Goal: Complete application form: Complete application form

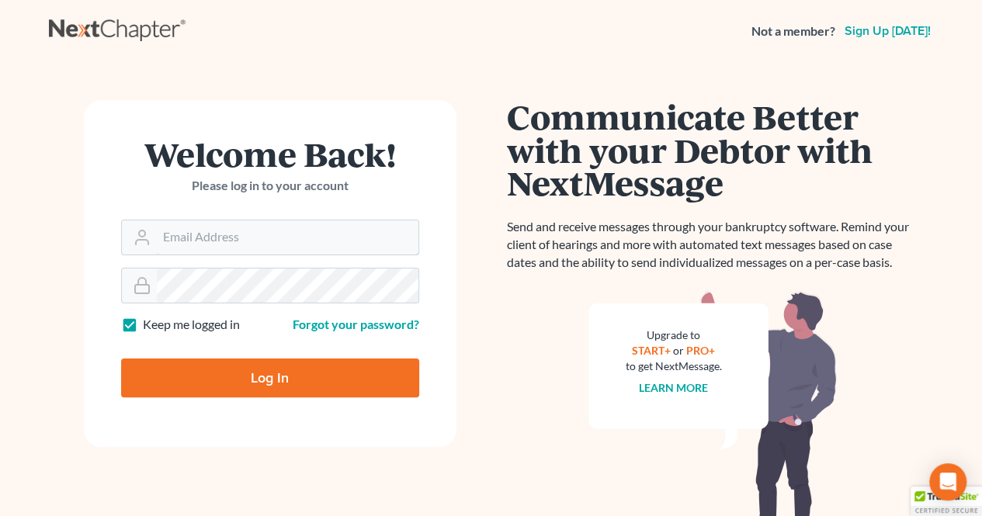
type input "[EMAIL_ADDRESS][DOMAIN_NAME]"
click at [261, 424] on form "Welcome Back! Please log in to your account Email Address bkepley@lincolnlegal.…" at bounding box center [270, 273] width 373 height 347
click at [245, 380] on input "Log In" at bounding box center [270, 378] width 298 height 39
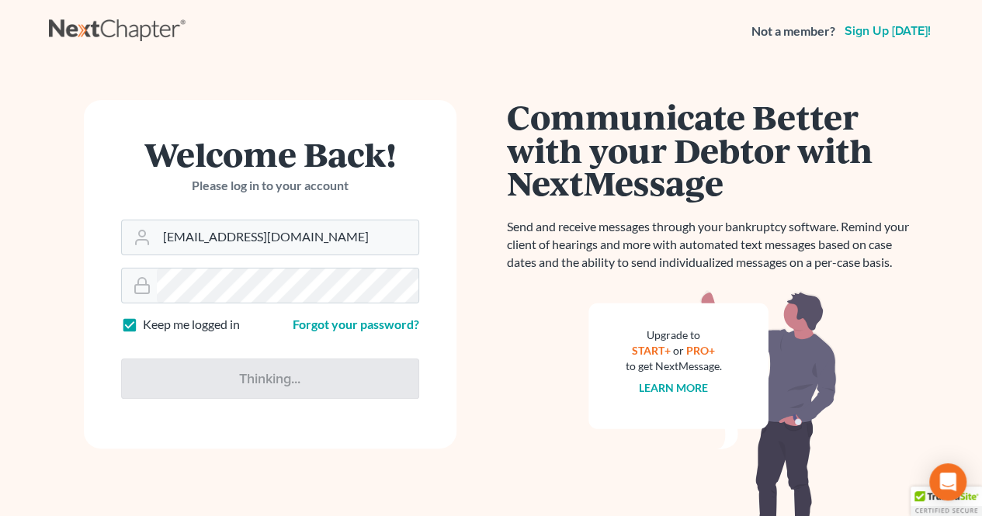
type input "Thinking..."
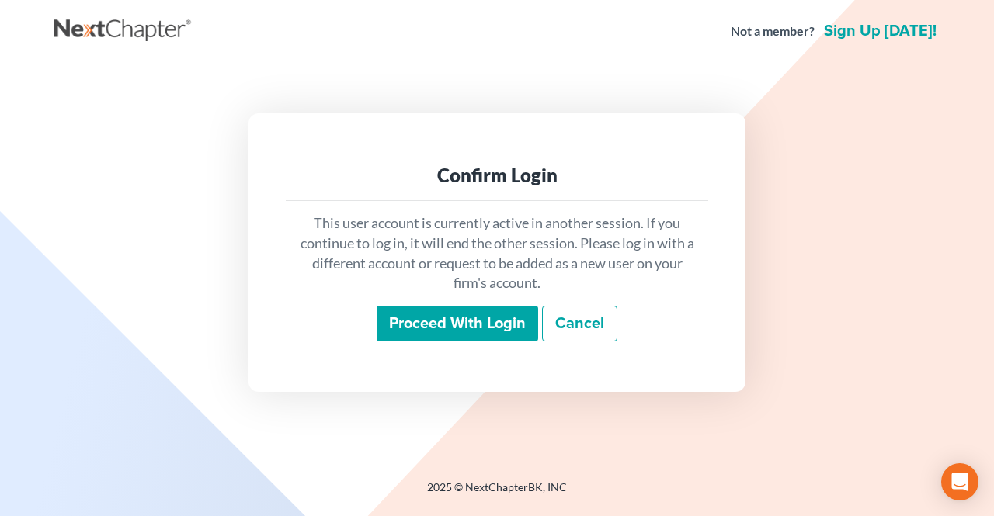
click at [463, 318] on input "Proceed with login" at bounding box center [457, 324] width 161 height 36
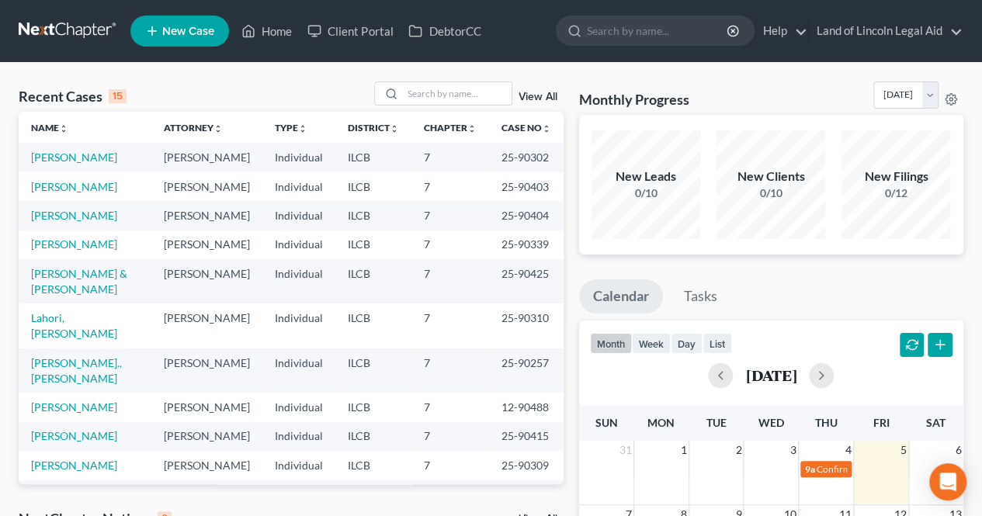
click at [647, 34] on input "search" at bounding box center [658, 30] width 142 height 29
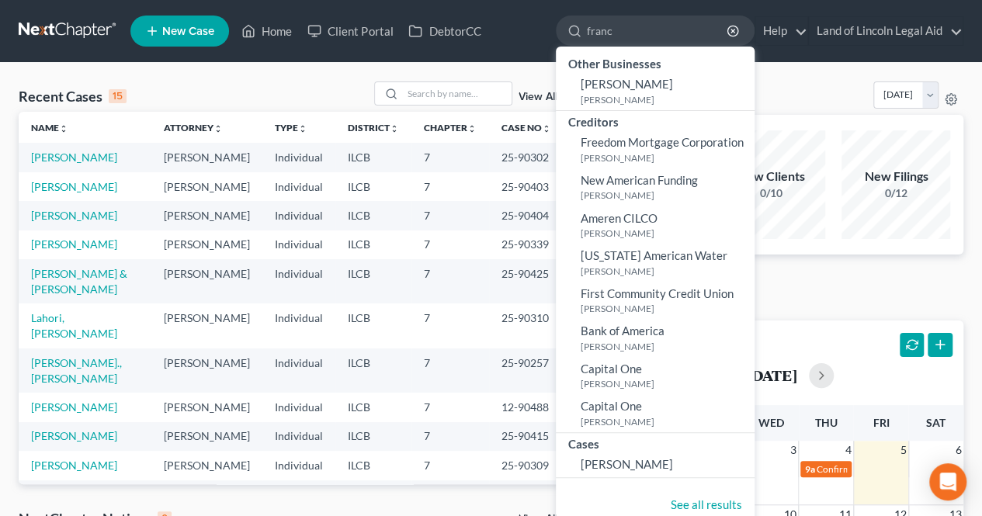
type input "franc"
click at [640, 84] on span "Francinna Wright" at bounding box center [627, 84] width 92 height 14
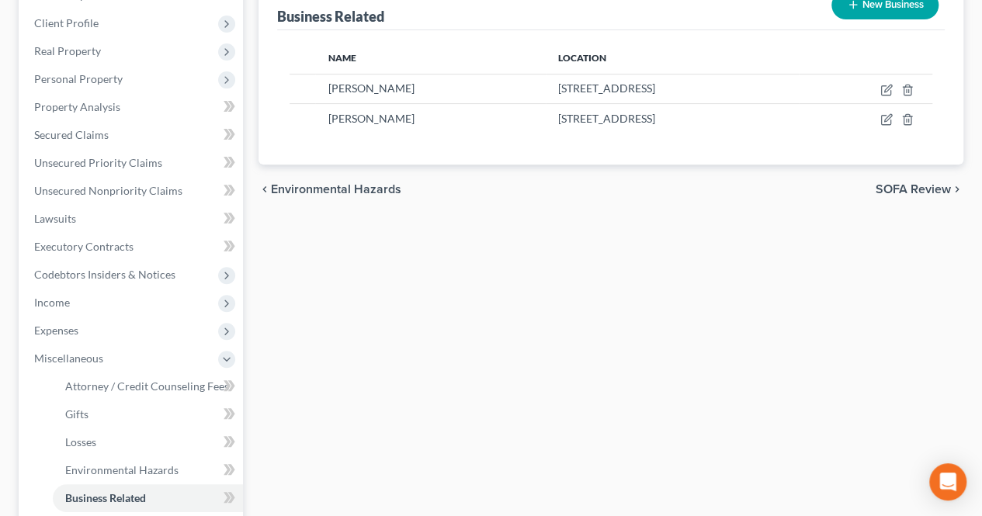
scroll to position [233, 0]
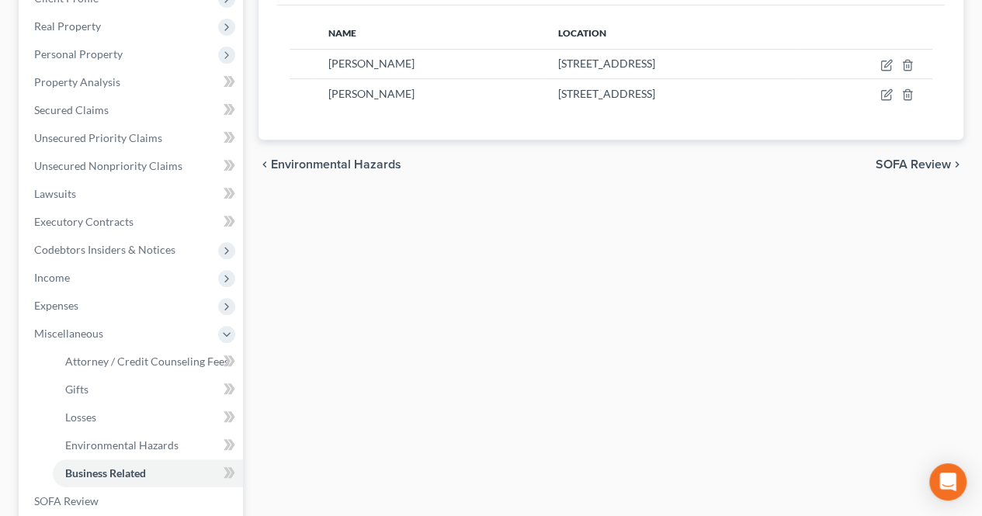
click at [227, 278] on icon at bounding box center [226, 278] width 12 height 12
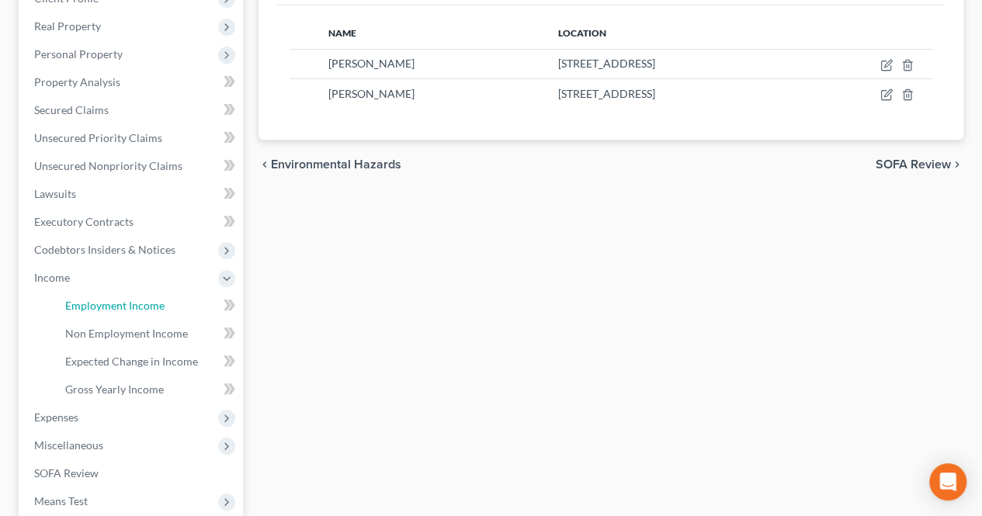
click at [183, 300] on link "Employment Income" at bounding box center [148, 306] width 190 height 28
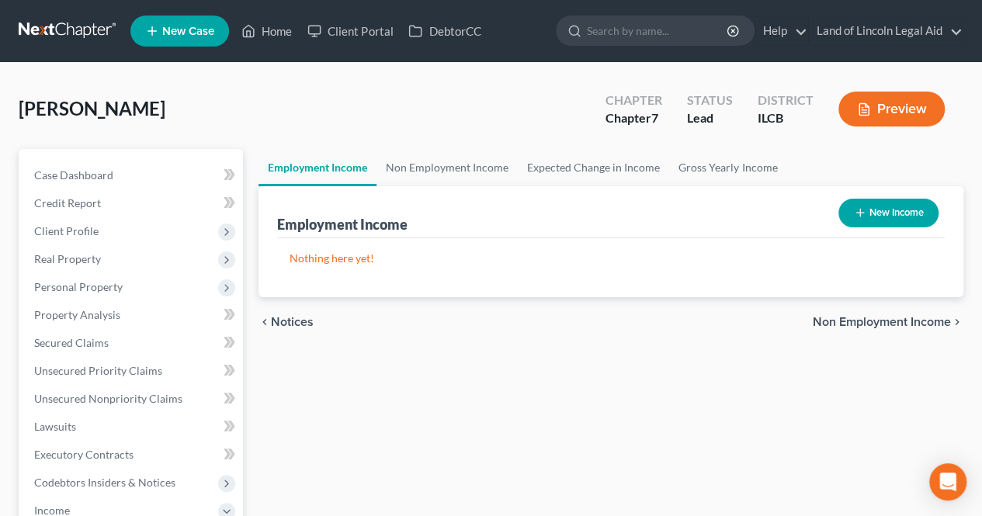
click at [893, 218] on button "New Income" at bounding box center [888, 213] width 100 height 29
select select "0"
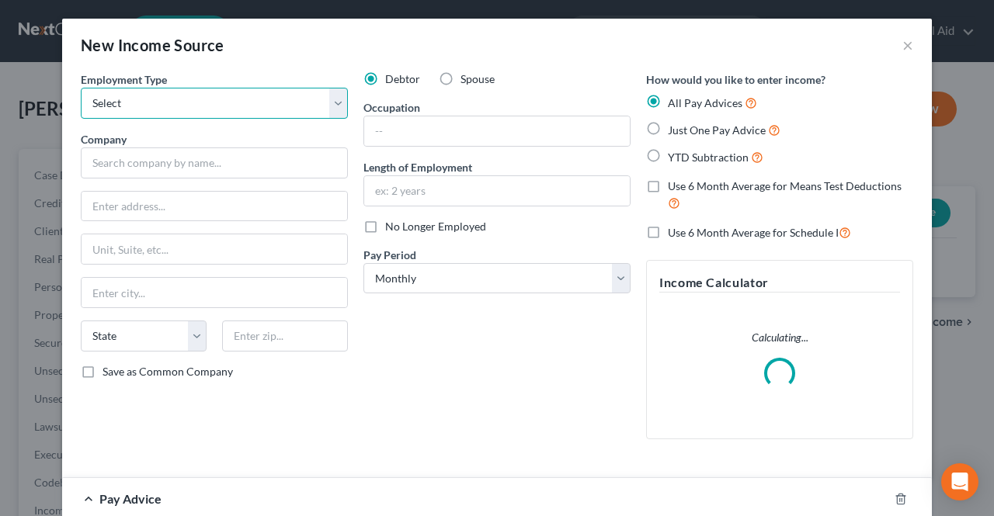
click at [123, 109] on select "Select Full or Part Time Employment Self Employment" at bounding box center [214, 103] width 267 height 31
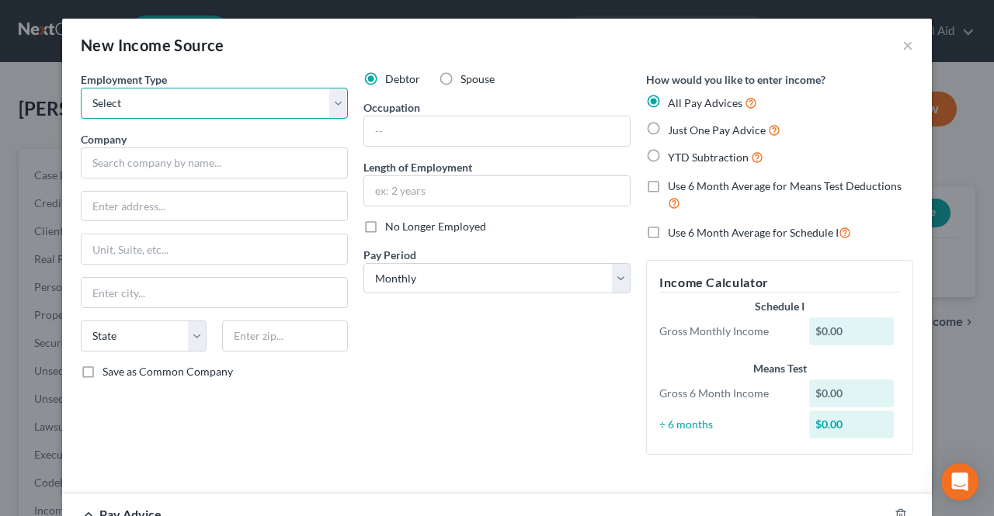
select select "0"
click at [81, 88] on select "Select Full or Part Time Employment Self Employment" at bounding box center [214, 103] width 267 height 31
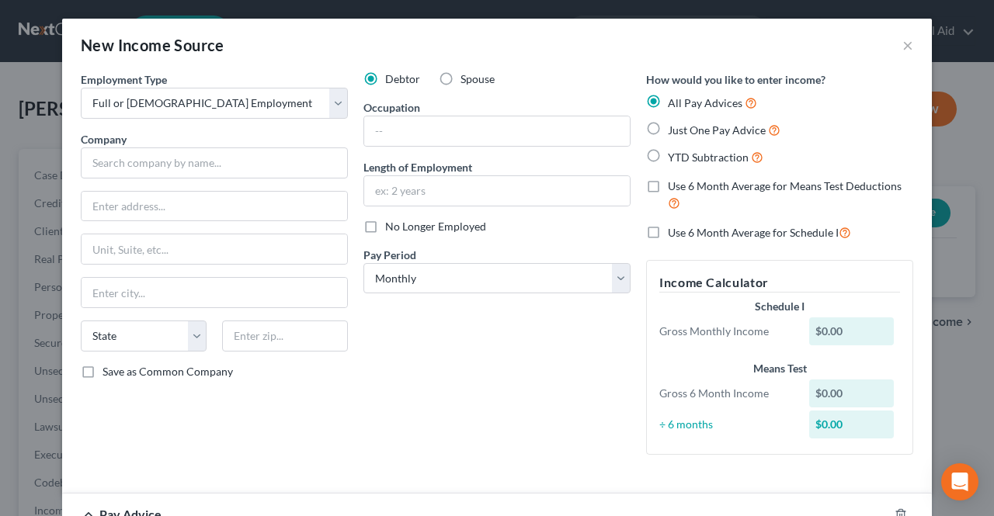
click at [848, 335] on div "$0.00" at bounding box center [851, 332] width 85 height 28
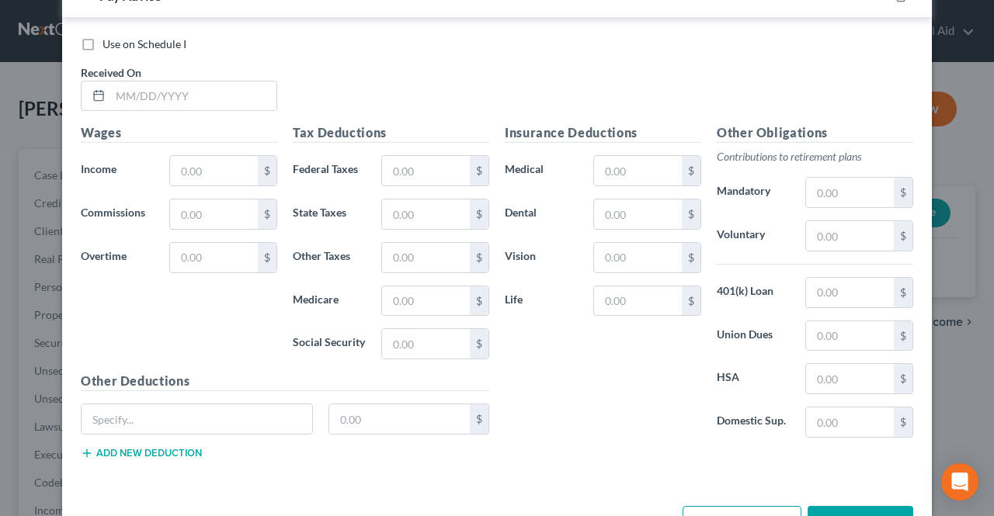
scroll to position [543, 0]
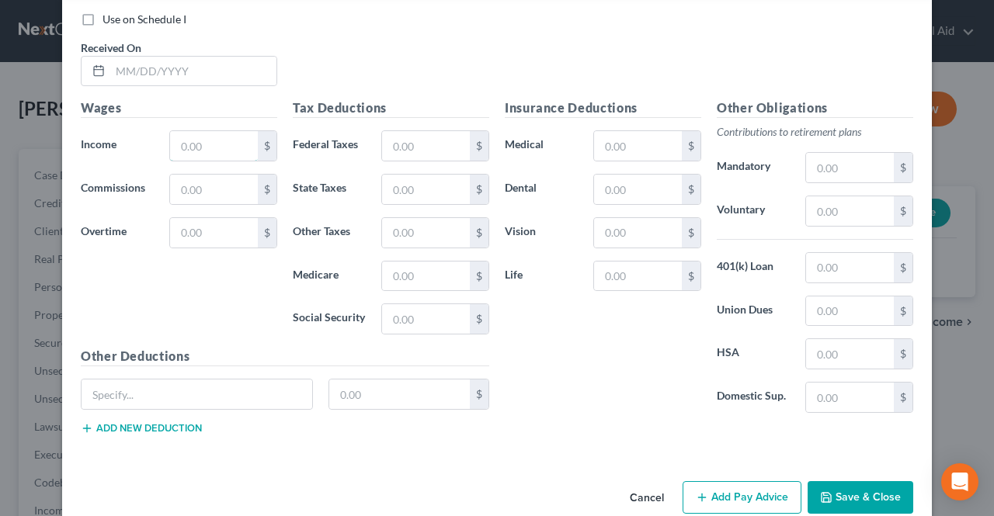
click at [213, 148] on input "text" at bounding box center [214, 146] width 88 height 30
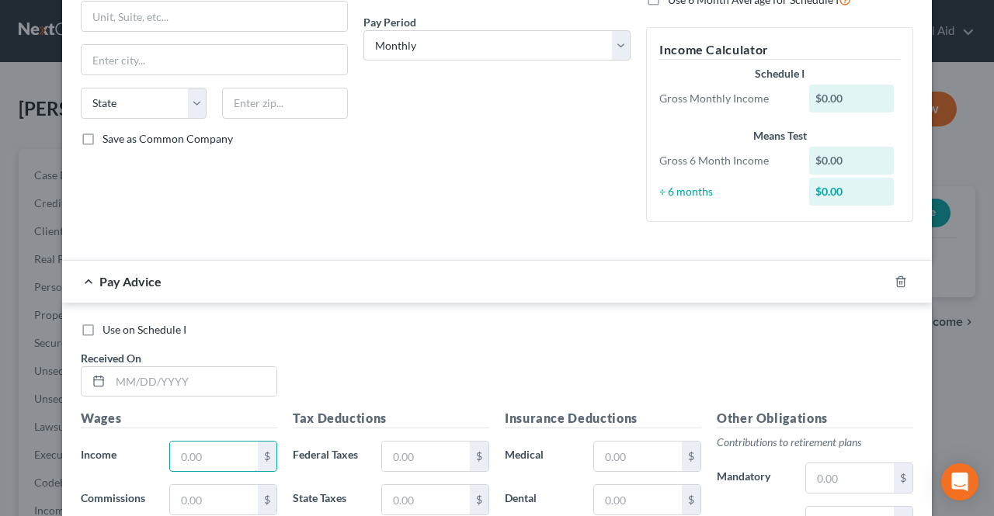
scroll to position [311, 0]
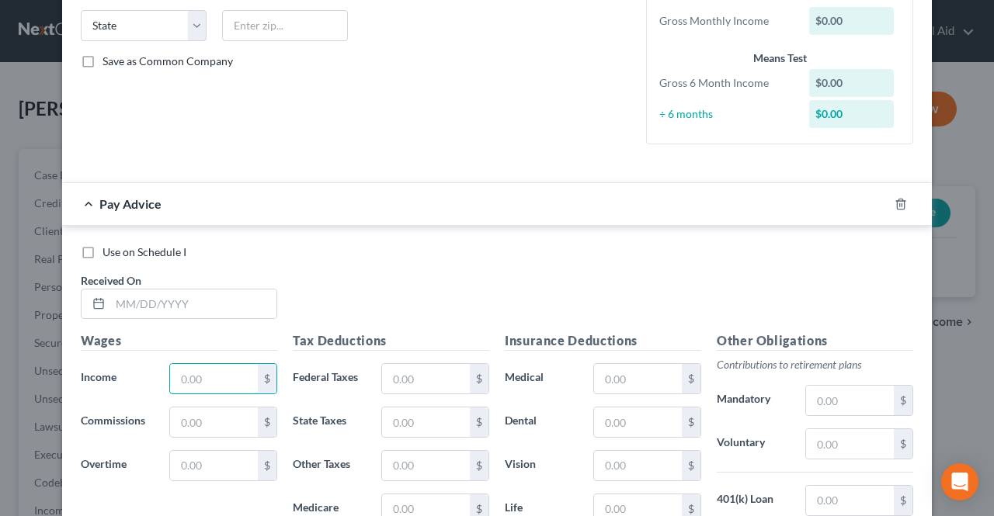
click at [203, 378] on input "text" at bounding box center [214, 379] width 88 height 30
type input "3,500"
click at [370, 203] on div "Pay Advice $3,500.00" at bounding box center [475, 203] width 826 height 41
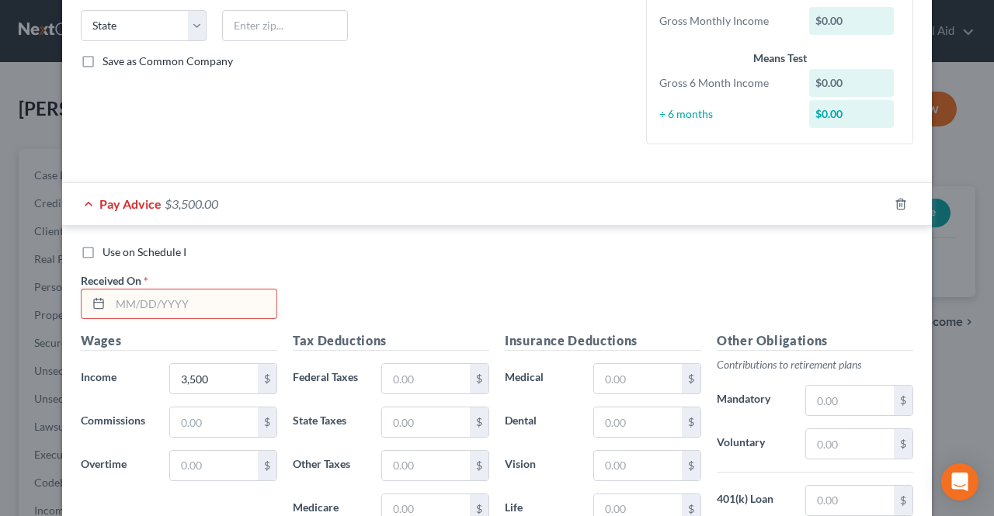
click at [207, 277] on div "Received On *" at bounding box center [179, 295] width 212 height 47
click at [200, 297] on input "text" at bounding box center [193, 305] width 166 height 30
type input "1"
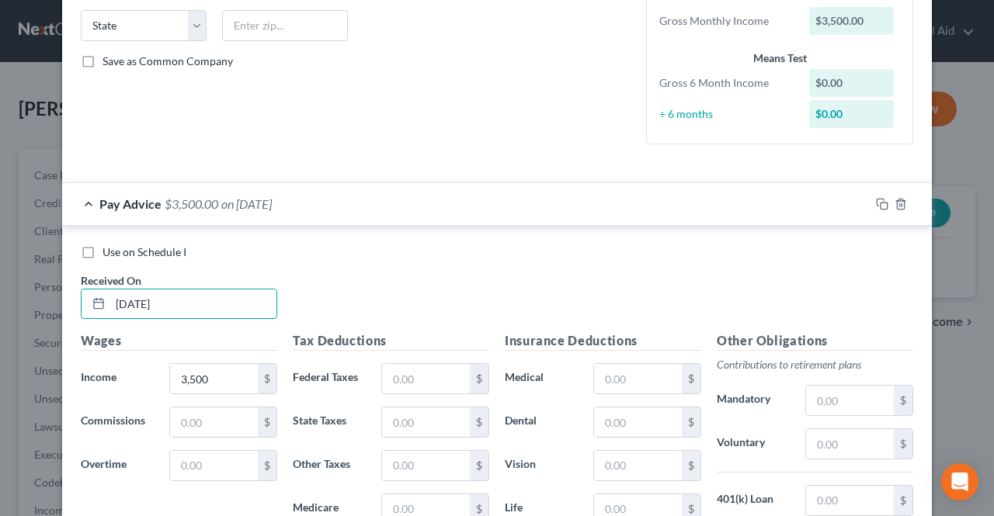
type input "8/25/2025"
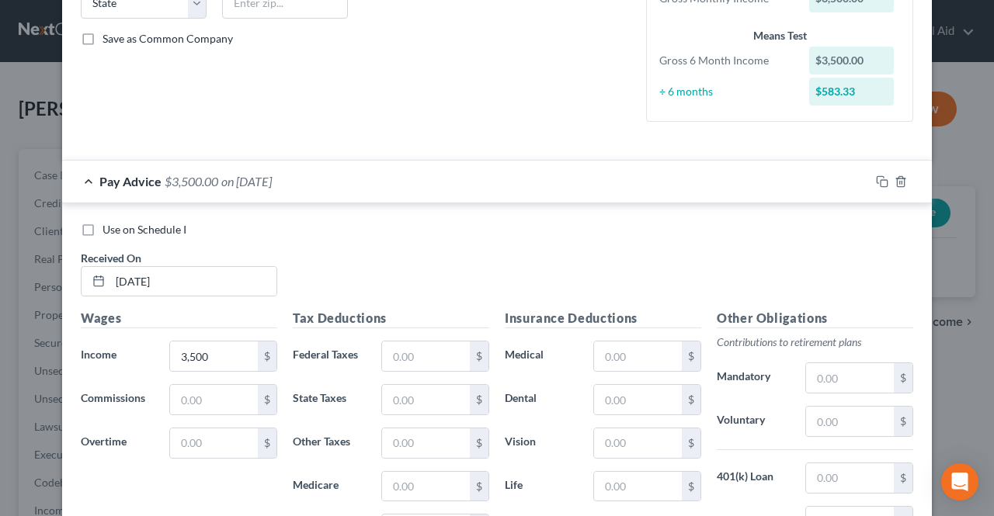
scroll to position [255, 0]
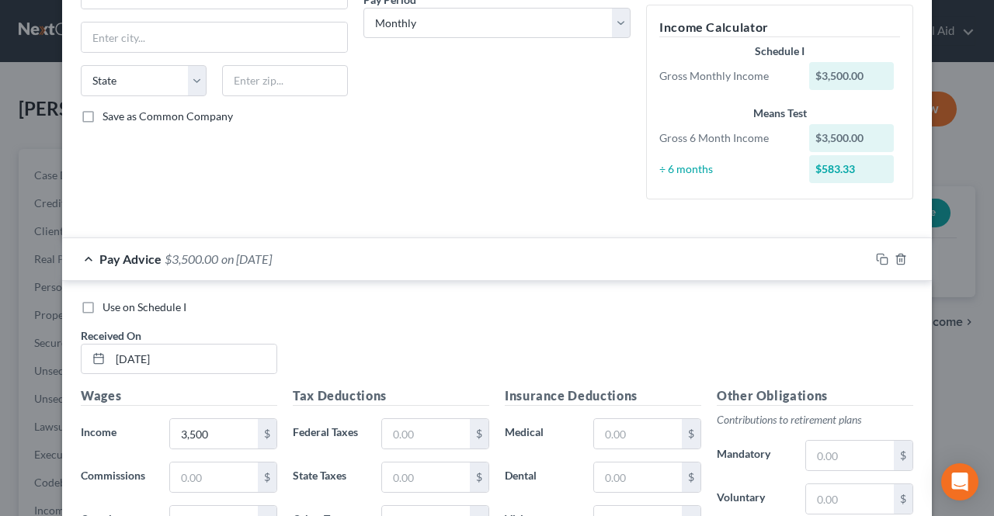
drag, startPoint x: 0, startPoint y: 0, endPoint x: 380, endPoint y: 100, distance: 392.6
click at [380, 100] on div "Debtor Spouse Occupation Length of Employment No Longer Employed Pay Period * S…" at bounding box center [497, 14] width 283 height 396
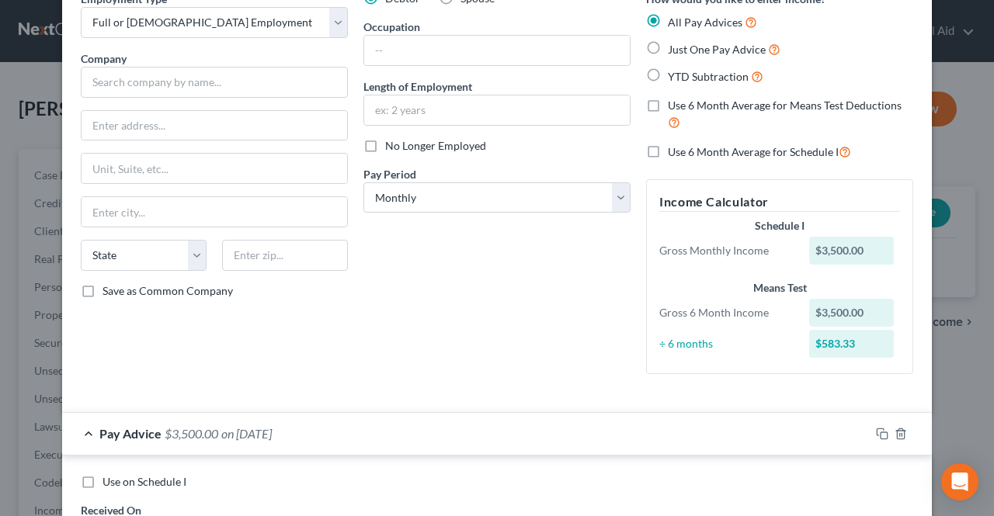
scroll to position [0, 0]
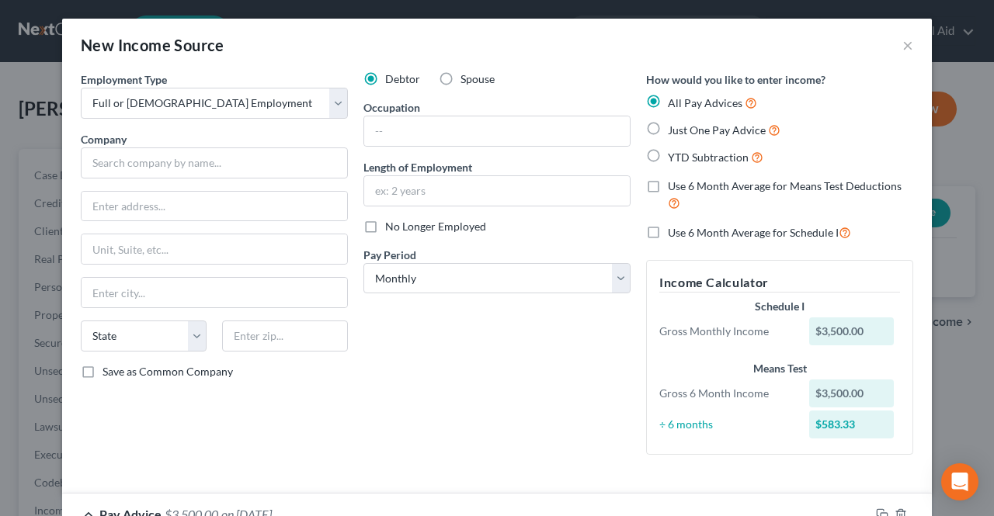
click at [463, 366] on div "Debtor Spouse Occupation Length of Employment No Longer Employed Pay Period * S…" at bounding box center [497, 269] width 283 height 396
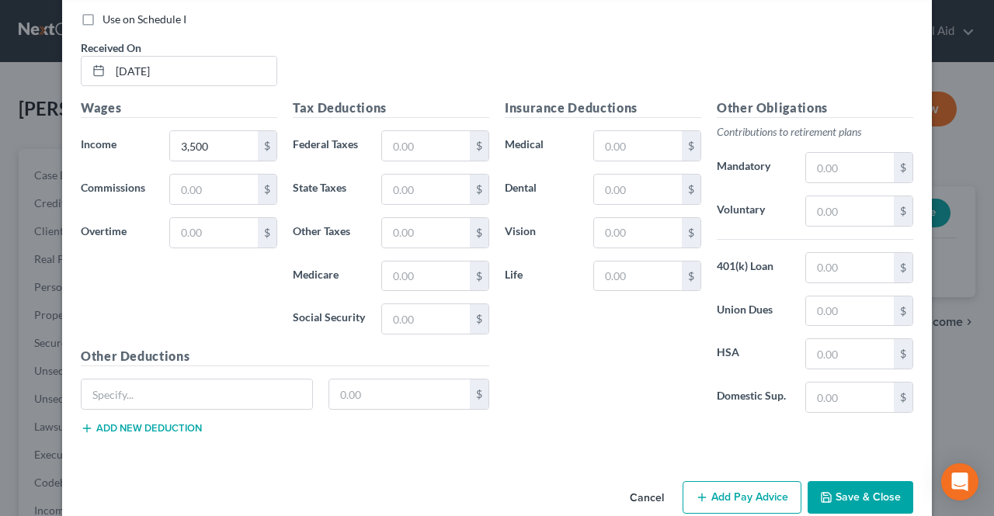
scroll to position [566, 0]
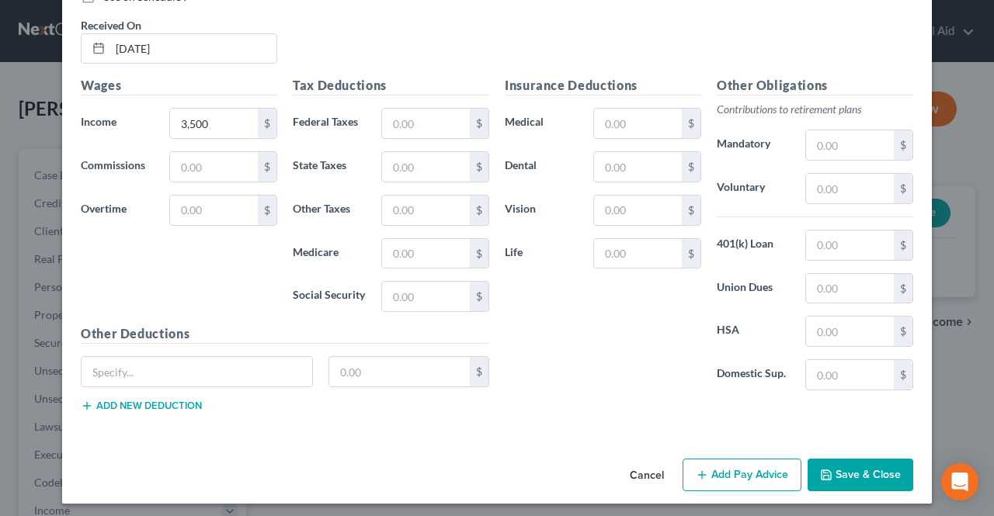
click at [835, 471] on button "Save & Close" at bounding box center [860, 475] width 106 height 33
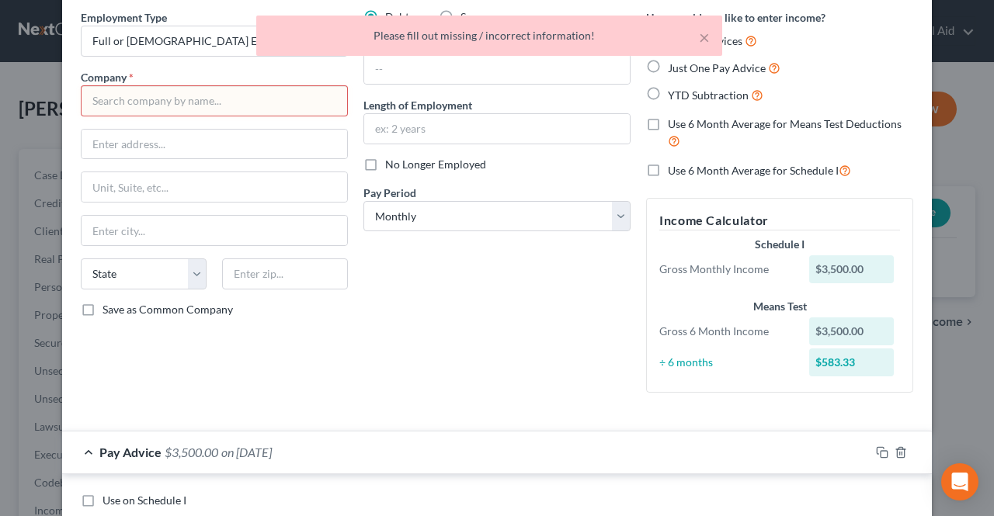
scroll to position [0, 0]
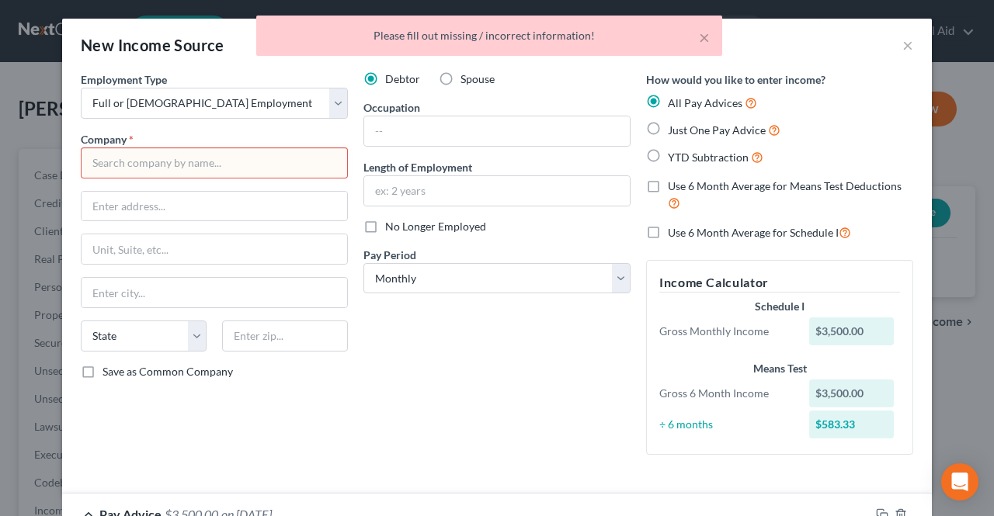
click at [179, 158] on input "text" at bounding box center [214, 163] width 267 height 31
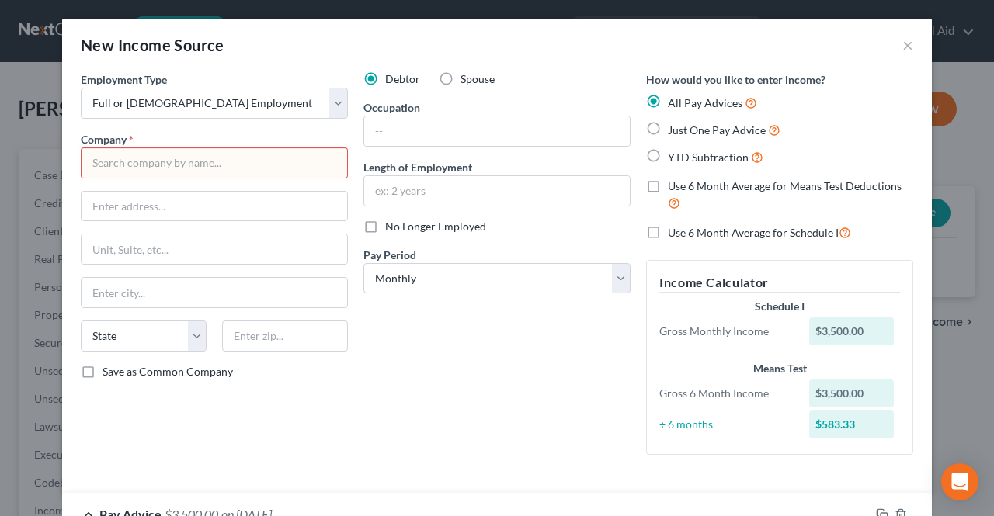
click at [179, 158] on input "text" at bounding box center [214, 163] width 267 height 31
click at [405, 362] on div "Debtor Spouse Occupation Length of Employment No Longer Employed Pay Period * S…" at bounding box center [497, 269] width 283 height 396
click at [210, 158] on input "text" at bounding box center [214, 163] width 267 height 31
click at [450, 378] on div "Debtor Spouse Occupation Length of Employment No Longer Employed Pay Period * S…" at bounding box center [497, 269] width 283 height 396
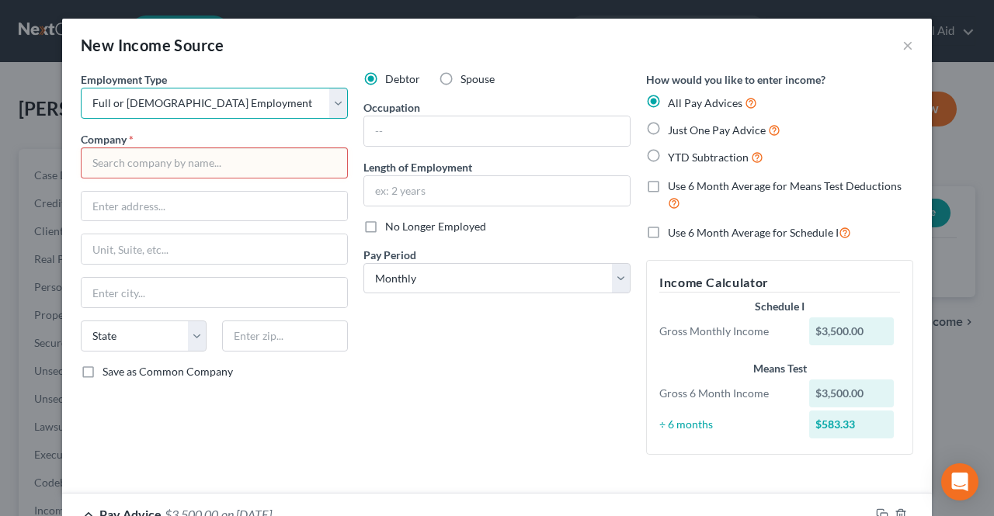
click at [220, 98] on select "Select Full or Part Time Employment Self Employment" at bounding box center [214, 103] width 267 height 31
click at [81, 88] on select "Select Full or Part Time Employment Self Employment" at bounding box center [214, 103] width 267 height 31
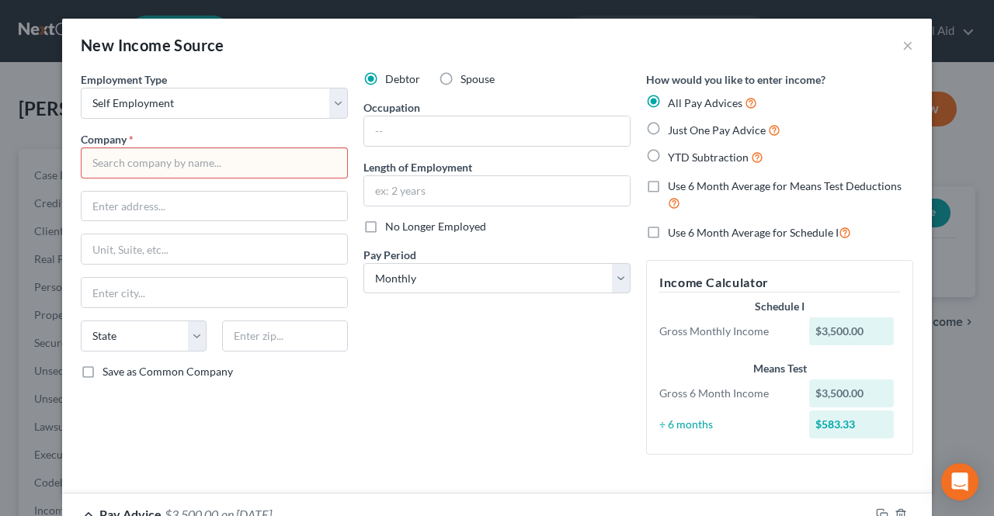
click at [188, 157] on input "text" at bounding box center [214, 163] width 267 height 31
click at [203, 108] on select "Select Full or Part Time Employment Self Employment" at bounding box center [214, 103] width 267 height 31
select select "0"
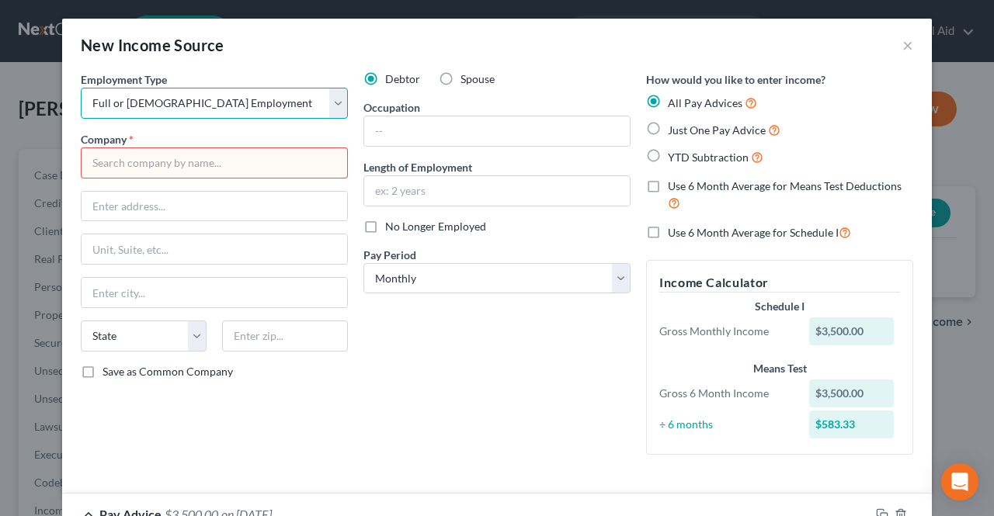
click at [81, 88] on select "Select Full or Part Time Employment Self Employment" at bounding box center [214, 103] width 267 height 31
click at [196, 123] on div "Employment Type * Select Full or Part Time Employment Self Employment Company *…" at bounding box center [214, 269] width 283 height 396
click at [190, 131] on div "Company *" at bounding box center [214, 154] width 267 height 47
click at [902, 47] on button "×" at bounding box center [907, 45] width 11 height 19
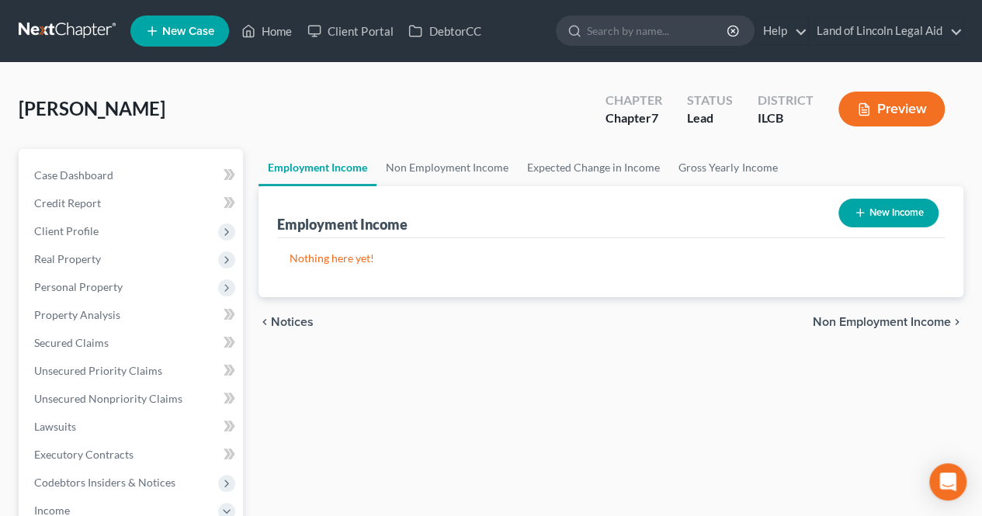
click at [355, 381] on div "Employment Income Non Employment Income Expected Change in Income Gross Yearly …" at bounding box center [611, 513] width 720 height 729
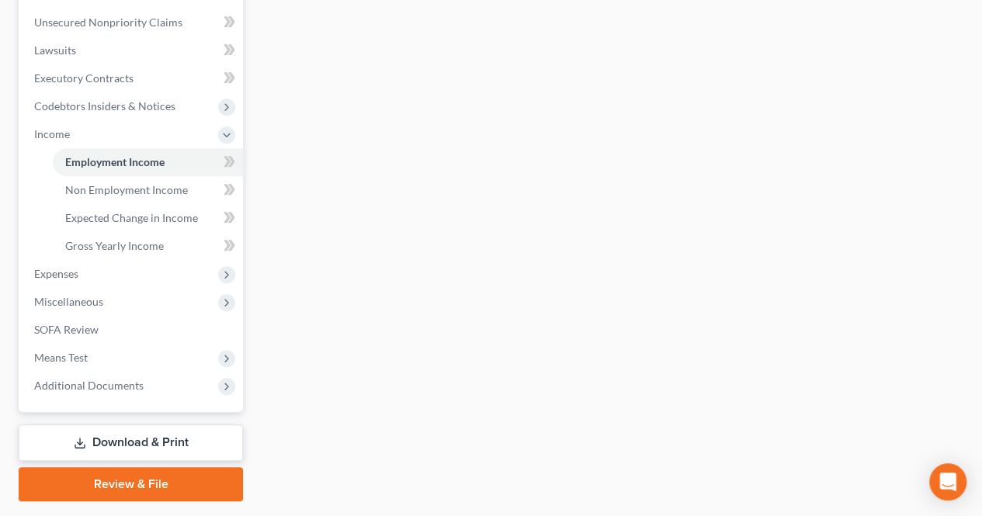
scroll to position [418, 0]
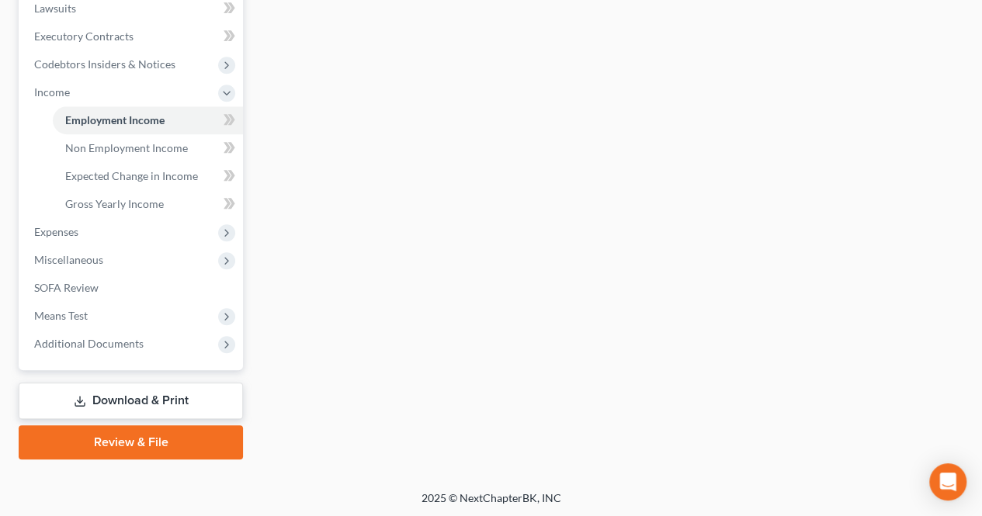
click at [228, 92] on icon at bounding box center [226, 93] width 12 height 12
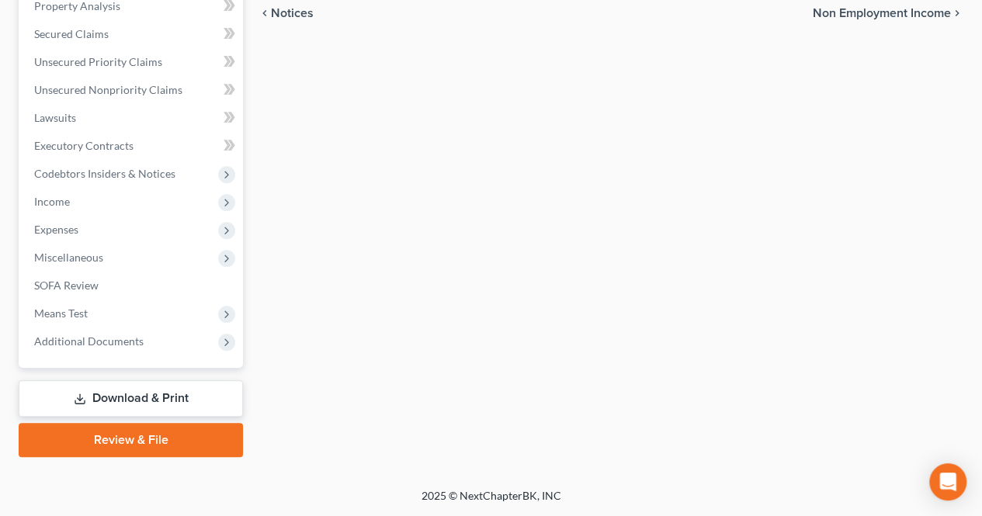
scroll to position [307, 0]
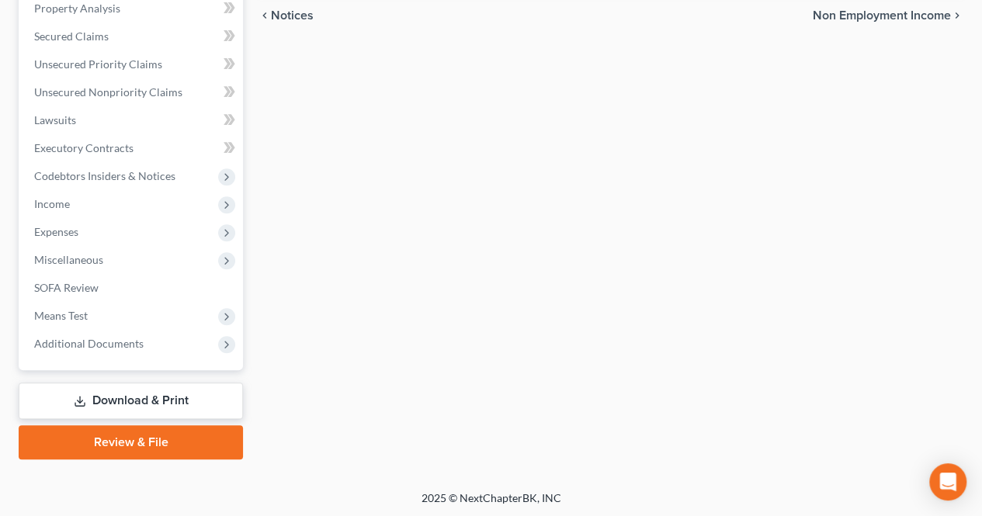
click at [229, 227] on icon at bounding box center [226, 233] width 12 height 12
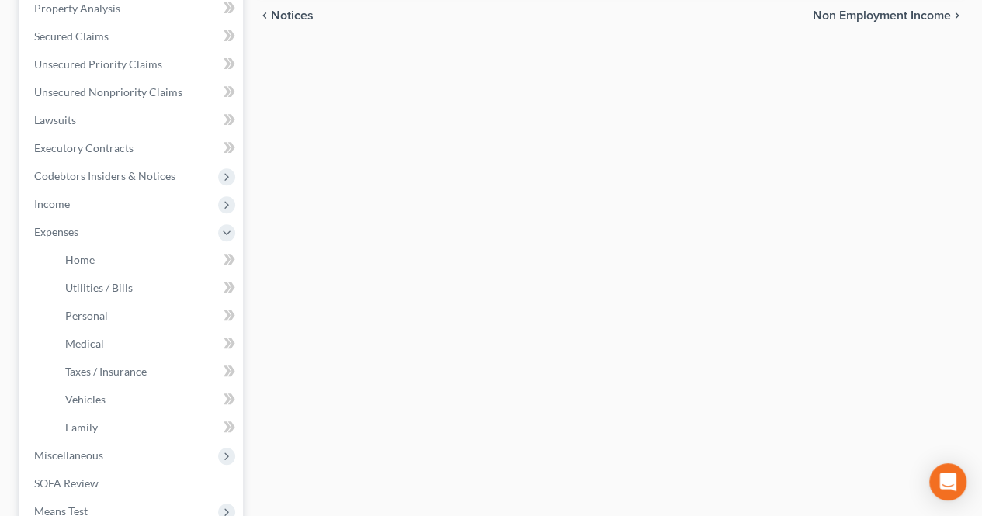
scroll to position [418, 0]
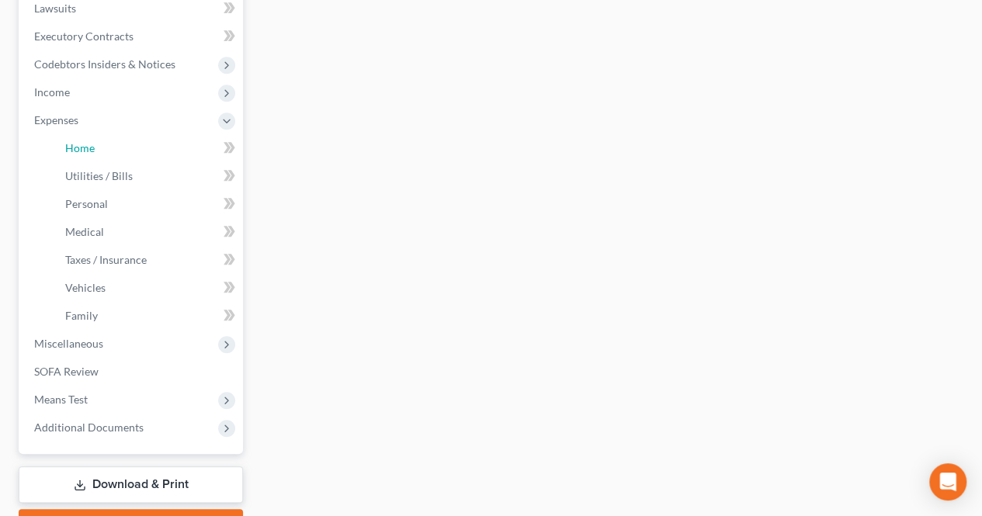
click at [83, 151] on span "Home" at bounding box center [80, 147] width 30 height 13
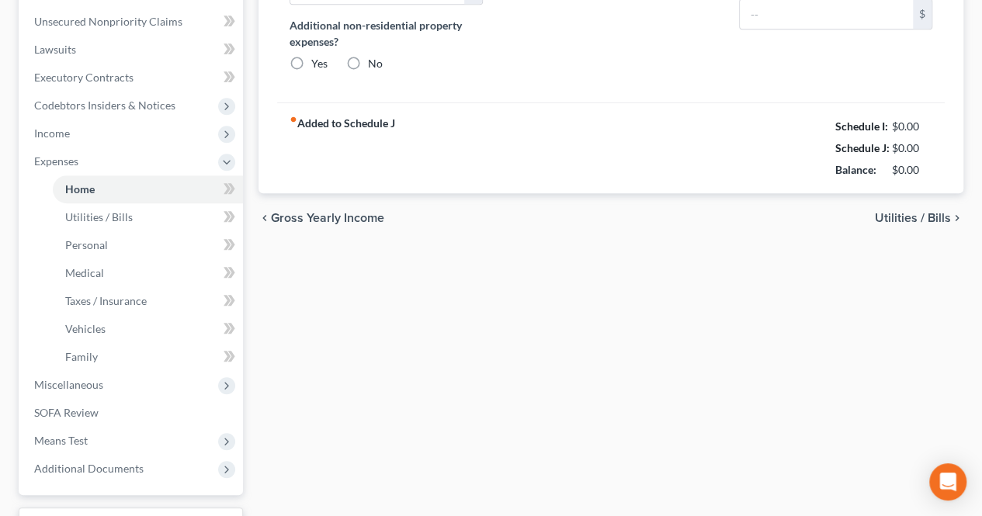
type input "0.00"
radio input "true"
type input "0.00"
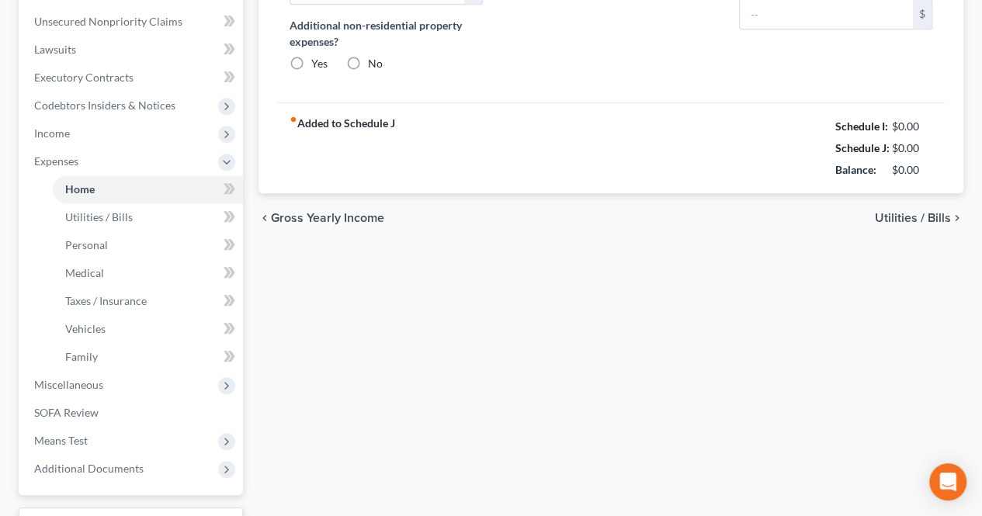
type input "0.00"
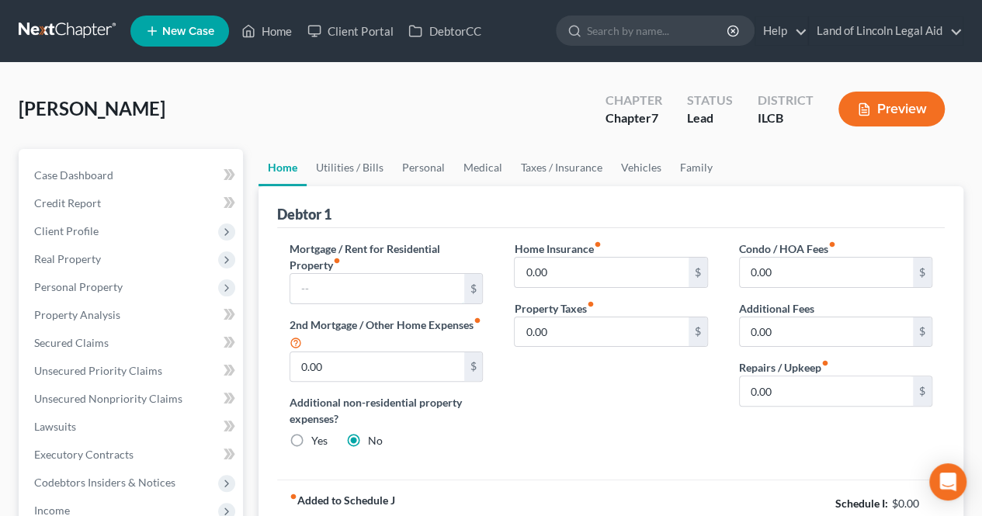
click at [365, 299] on input "text" at bounding box center [376, 289] width 173 height 30
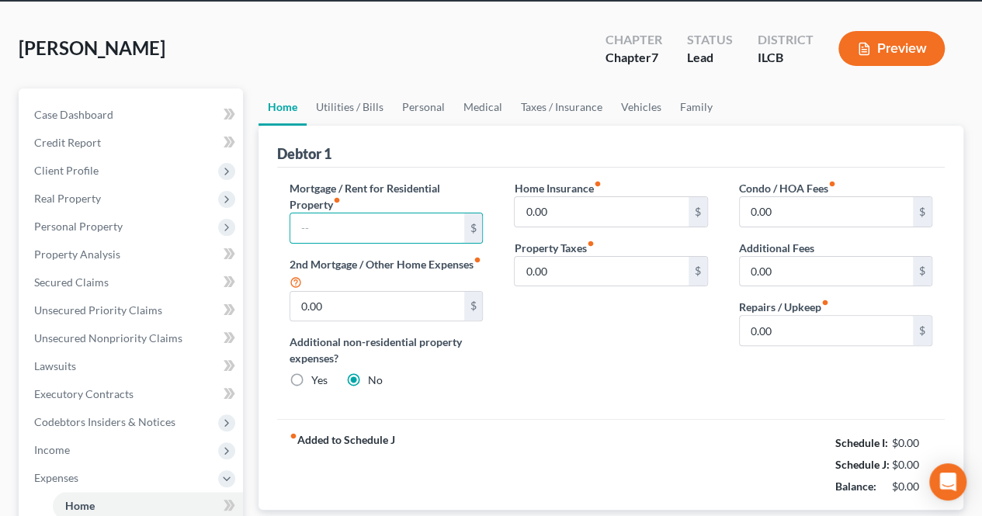
scroll to position [78, 0]
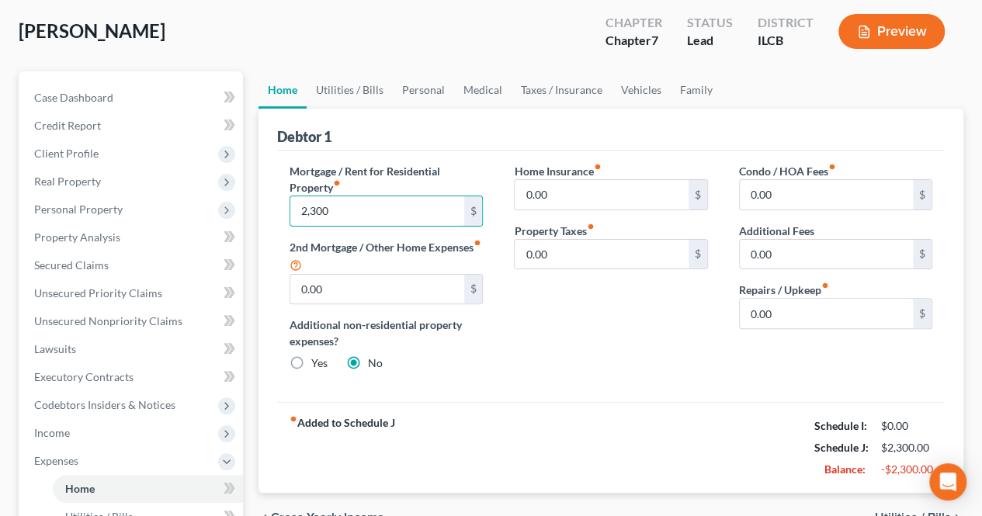
type input "2,300"
click at [646, 342] on div "Home Insurance fiber_manual_record 0.00 $ Property Taxes fiber_manual_record 0.…" at bounding box center [610, 273] width 224 height 221
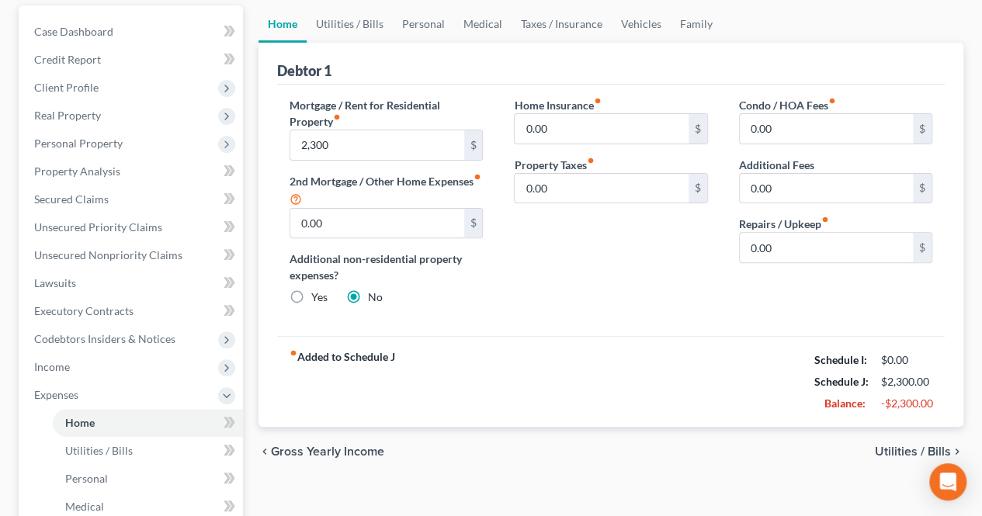
scroll to position [311, 0]
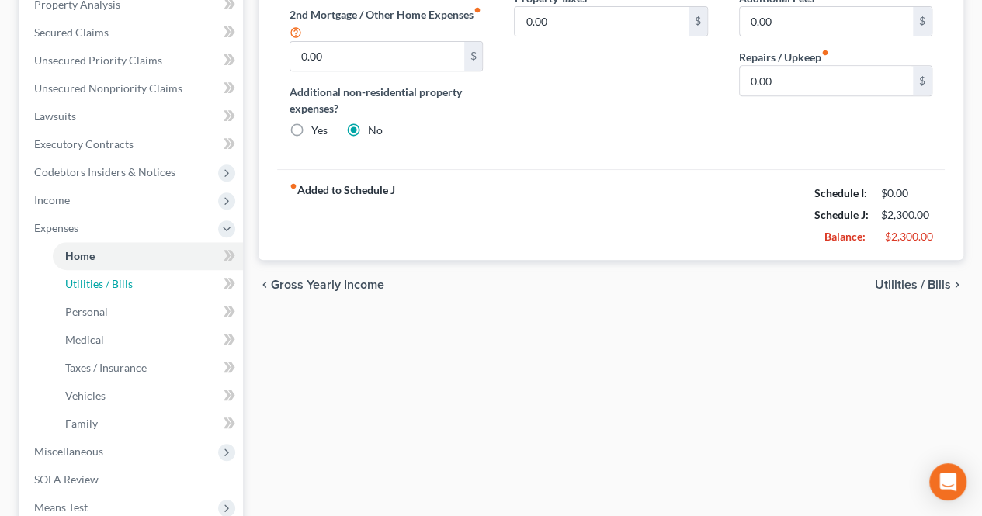
click at [129, 290] on link "Utilities / Bills" at bounding box center [148, 284] width 190 height 28
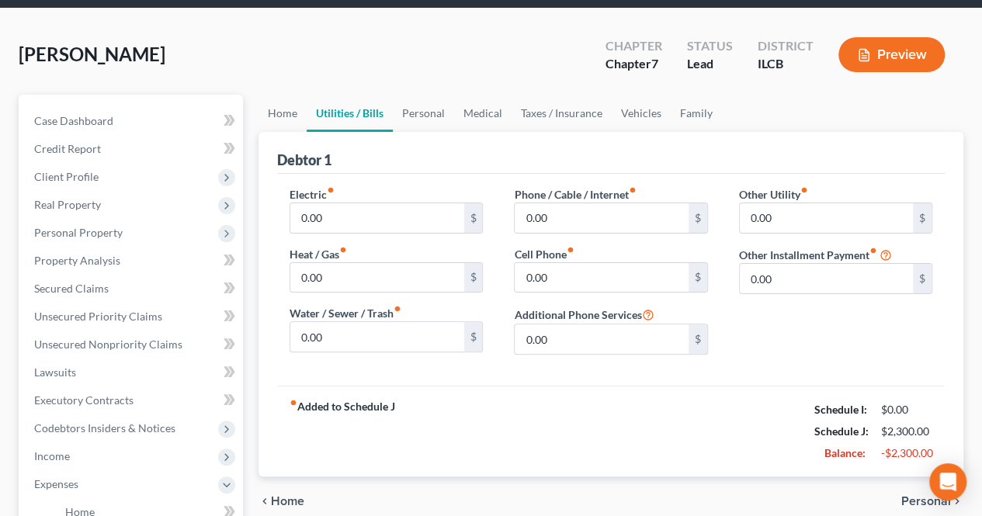
scroll to position [78, 0]
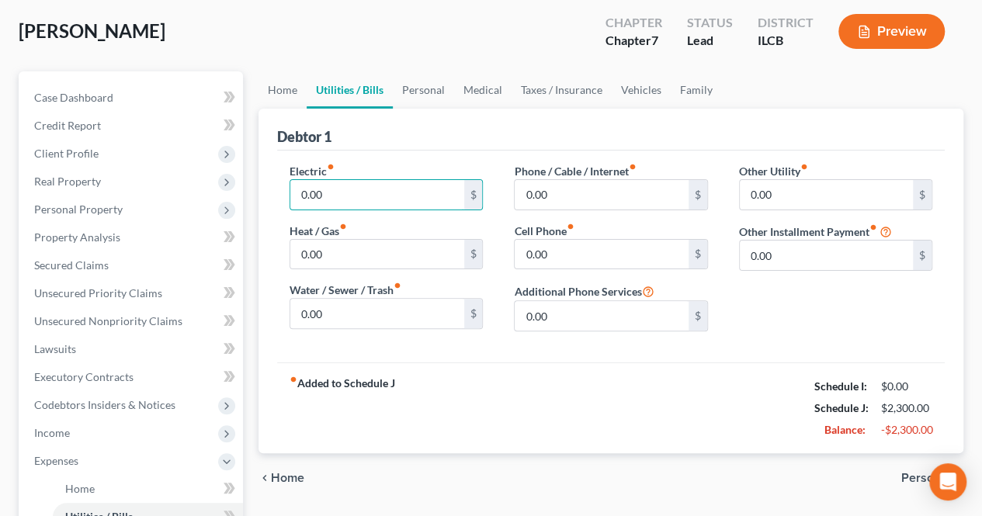
click at [349, 194] on input "0.00" at bounding box center [376, 195] width 173 height 30
click at [363, 316] on input "0.00" at bounding box center [376, 314] width 173 height 30
type input "50"
click at [444, 370] on div "fiber_manual_record Added to Schedule J Schedule I: $0.00 Schedule J: $2,350.00…" at bounding box center [611, 408] width 668 height 91
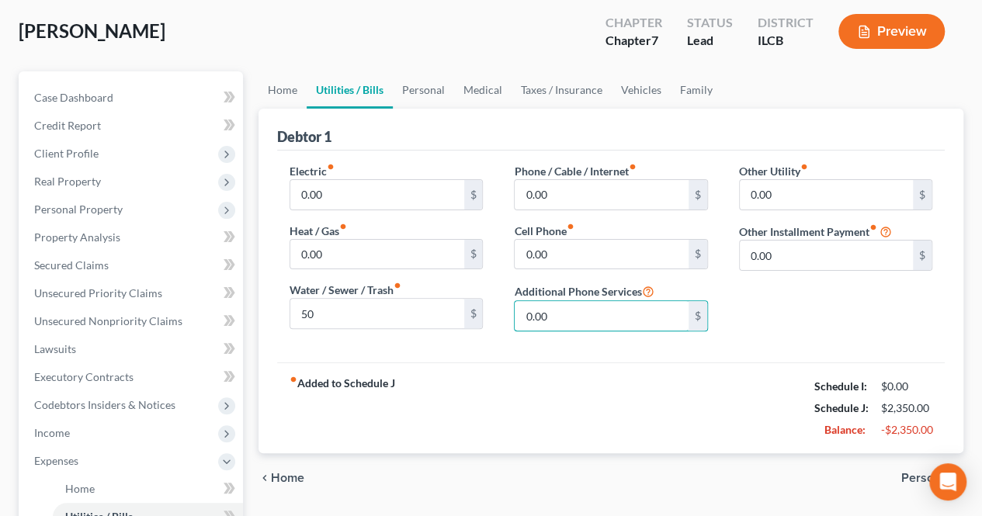
click at [626, 316] on input "0.00" at bounding box center [601, 316] width 173 height 30
click at [583, 254] on input "0.00" at bounding box center [601, 255] width 173 height 30
type input "280"
click at [803, 314] on div "Other Utility fiber_manual_record 0.00 $ Other Installment Payment fiber_manual…" at bounding box center [836, 253] width 224 height 181
click at [588, 207] on input "0.00" at bounding box center [601, 195] width 173 height 30
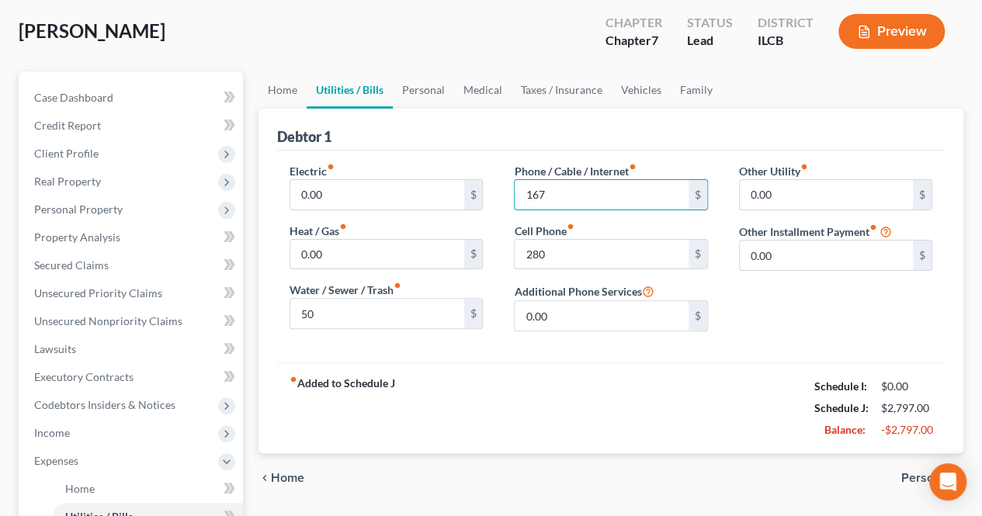
type input "167"
click at [651, 369] on div "Debtor 1 Electric fiber_manual_record 0.00 $ Heat / Gas fiber_manual_record 0.0…" at bounding box center [611, 281] width 705 height 345
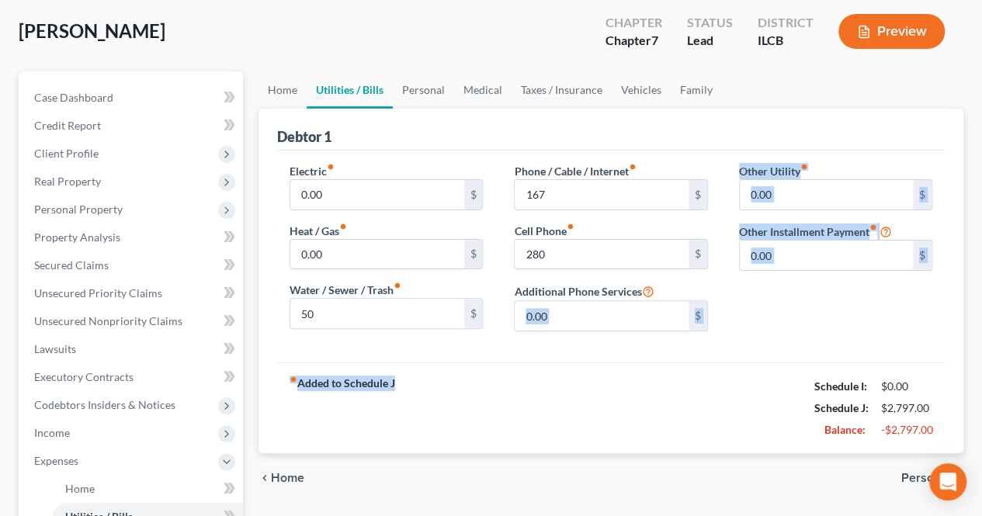
click at [612, 370] on div "fiber_manual_record Added to Schedule J Schedule I: $0.00 Schedule J: $2,797.00…" at bounding box center [611, 408] width 668 height 91
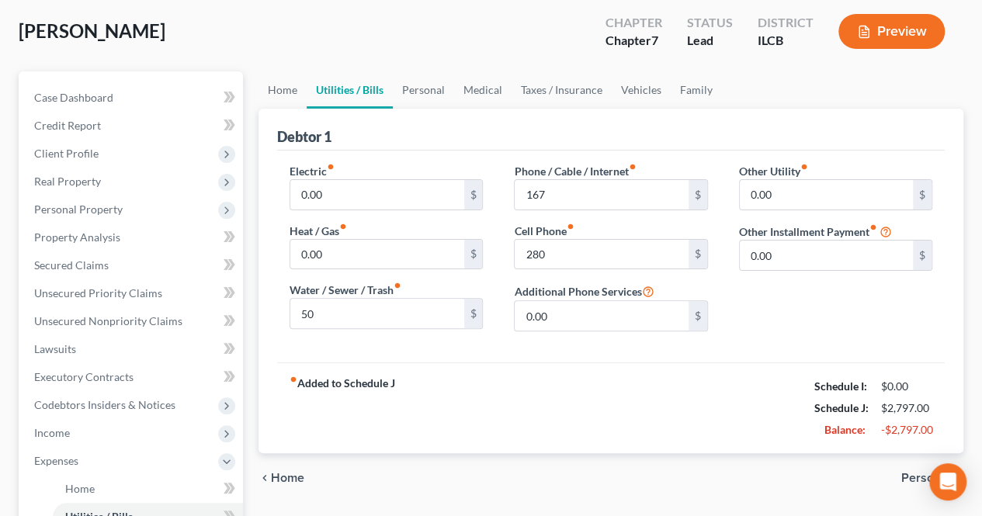
click at [612, 370] on div "fiber_manual_record Added to Schedule J Schedule I: $0.00 Schedule J: $2,797.00…" at bounding box center [611, 408] width 668 height 91
click at [380, 192] on input "0.00" at bounding box center [376, 195] width 173 height 30
type input "150"
click at [384, 260] on input "0.00" at bounding box center [376, 255] width 173 height 30
type input "150"
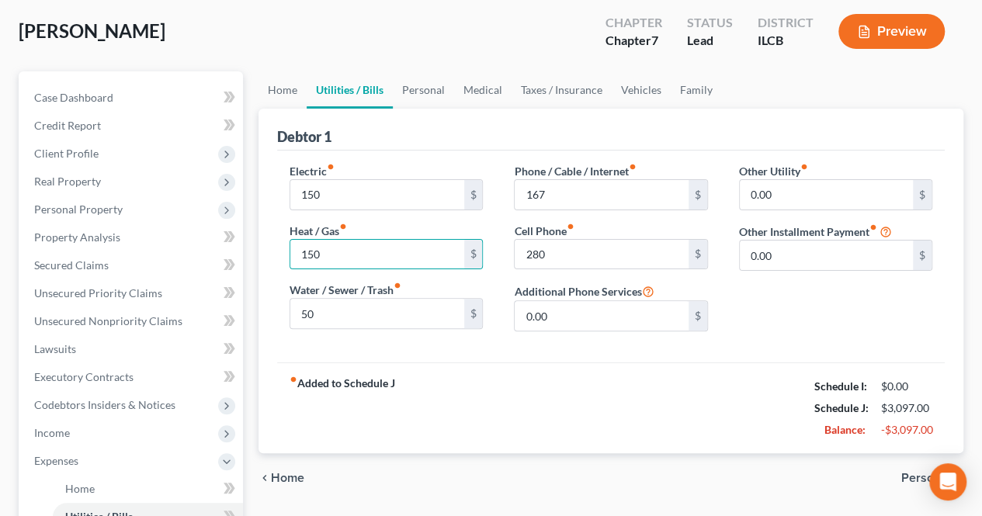
click at [509, 380] on div "fiber_manual_record Added to Schedule J Schedule I: $0.00 Schedule J: $3,097.00…" at bounding box center [611, 408] width 668 height 91
click at [641, 88] on link "Vehicles" at bounding box center [641, 89] width 59 height 37
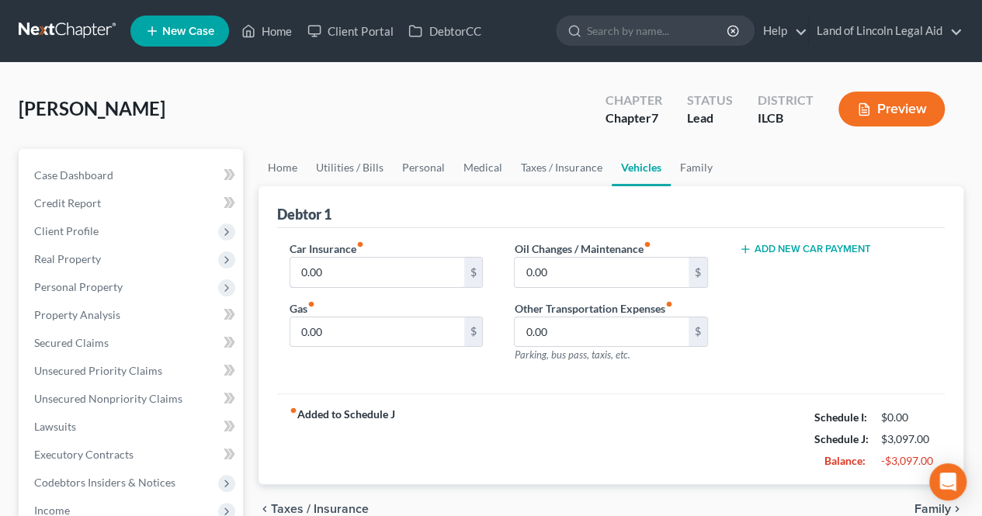
click at [365, 272] on input "0.00" at bounding box center [376, 273] width 173 height 30
type input "160"
click at [404, 215] on div "Debtor 1" at bounding box center [611, 207] width 668 height 42
click at [368, 337] on input "0.00" at bounding box center [376, 333] width 173 height 30
type input "150"
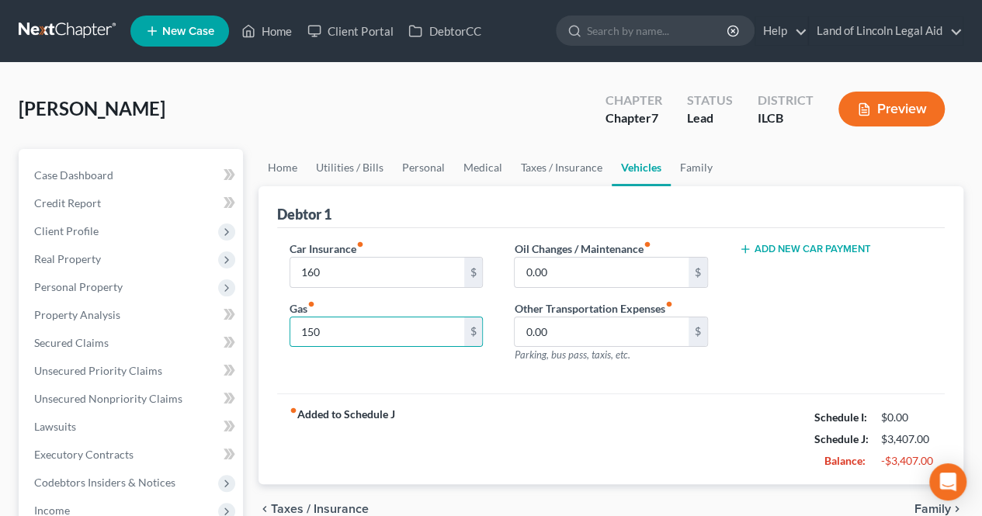
click at [408, 384] on div "Car Insurance fiber_manual_record 160 $ Gas fiber_manual_record 150 $ Oil Chang…" at bounding box center [611, 311] width 668 height 166
click at [592, 335] on input "0.00" at bounding box center [601, 333] width 173 height 30
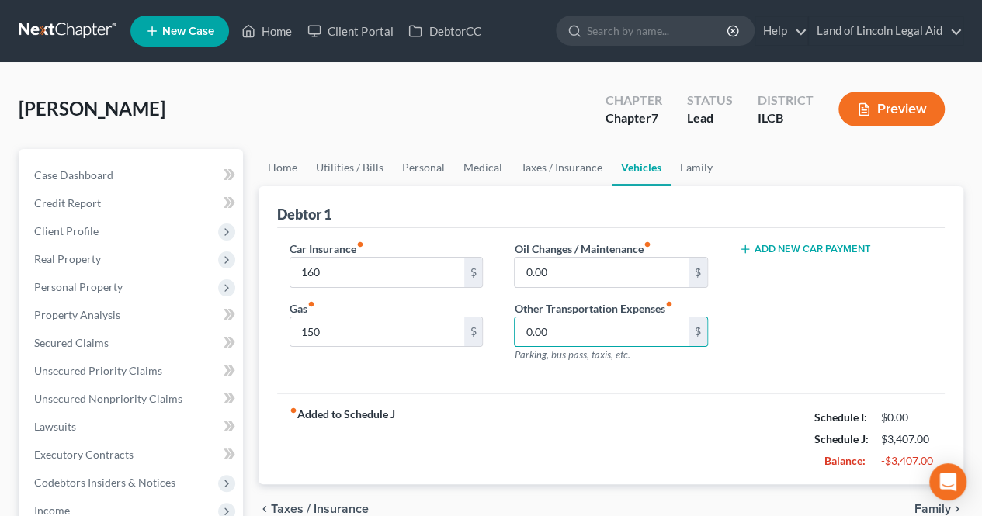
click at [583, 394] on div "fiber_manual_record Added to Schedule J Schedule I: $0.00 Schedule J: $3,407.00…" at bounding box center [611, 439] width 668 height 91
click at [769, 251] on button "Add New Car Payment" at bounding box center [805, 249] width 132 height 12
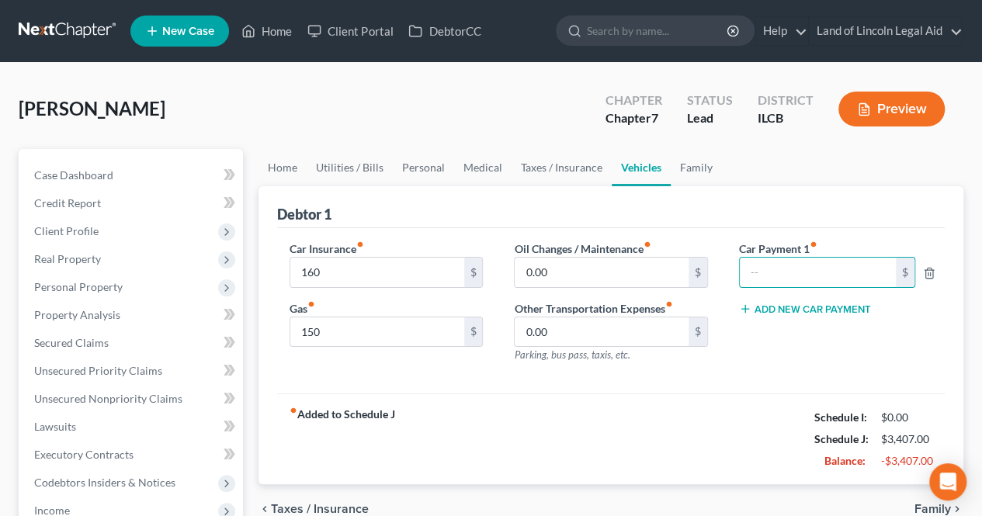
click at [778, 269] on input "text" at bounding box center [818, 273] width 156 height 30
type input "380"
click at [737, 417] on div "fiber_manual_record Added to Schedule J Schedule I: $0.00 Schedule J: $3,787.00…" at bounding box center [611, 439] width 668 height 91
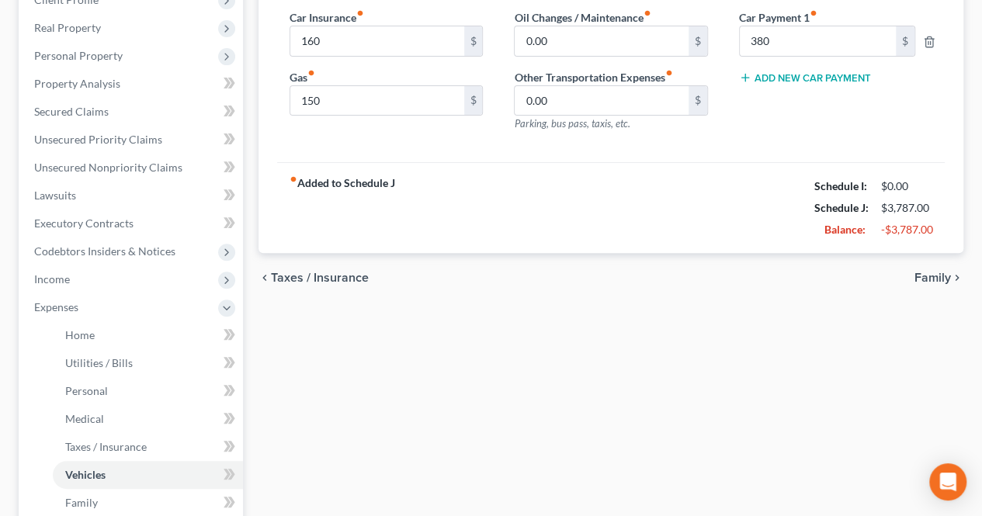
scroll to position [233, 0]
drag, startPoint x: 542, startPoint y: 257, endPoint x: 503, endPoint y: 191, distance: 76.6
click at [503, 191] on div "fiber_manual_record Added to Schedule J Schedule I: $0.00 Schedule J: $3,787.00…" at bounding box center [611, 206] width 668 height 91
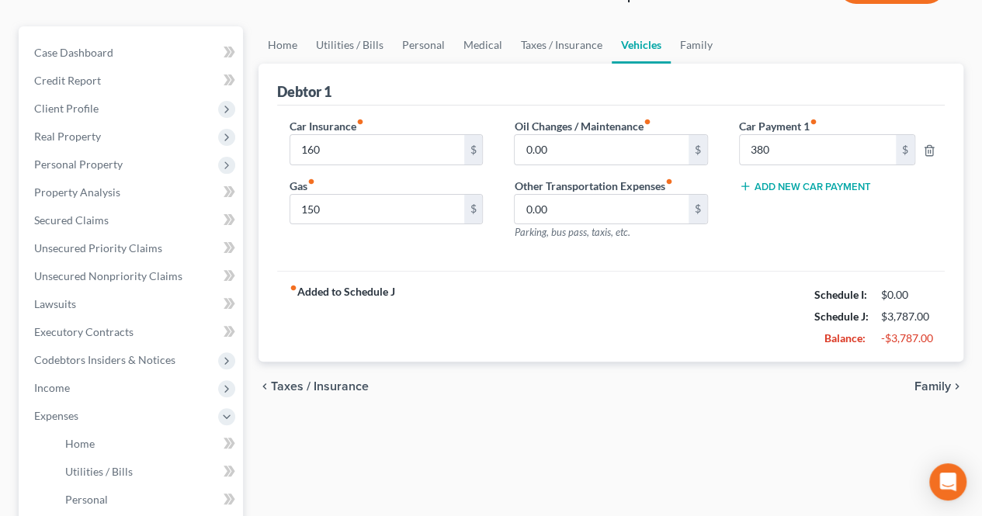
scroll to position [155, 0]
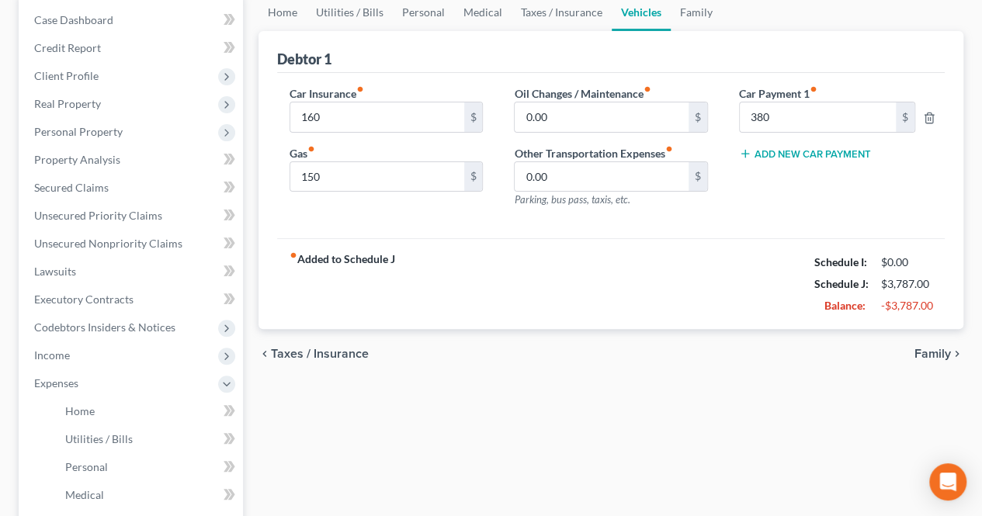
click at [115, 356] on span "Income" at bounding box center [132, 356] width 221 height 28
click at [164, 406] on span "Non Employment Income" at bounding box center [126, 410] width 123 height 13
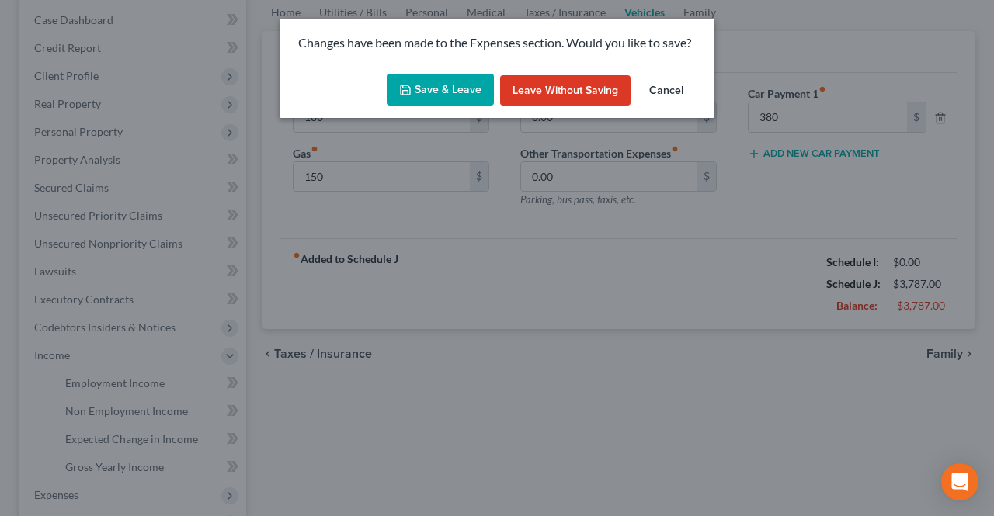
click at [467, 87] on button "Save & Leave" at bounding box center [440, 90] width 107 height 33
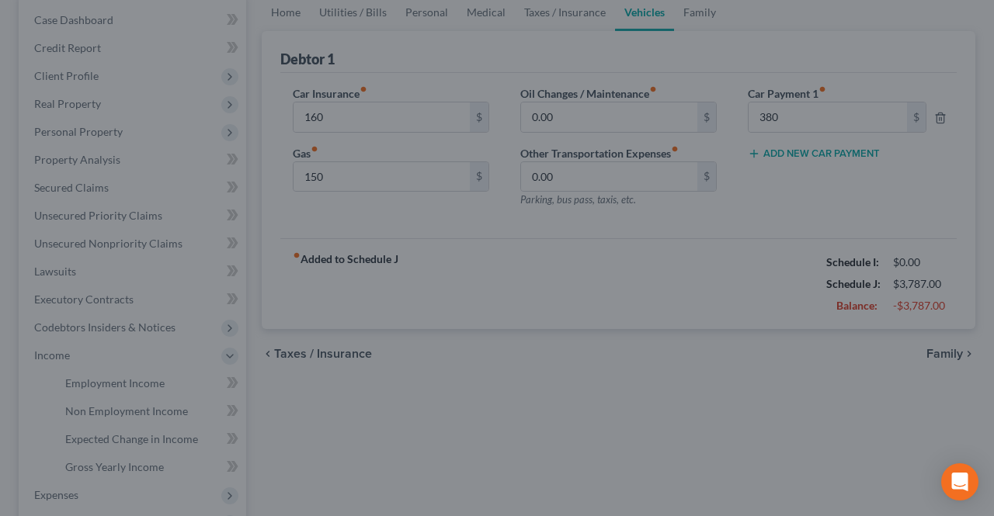
type input "160.00"
type input "150.00"
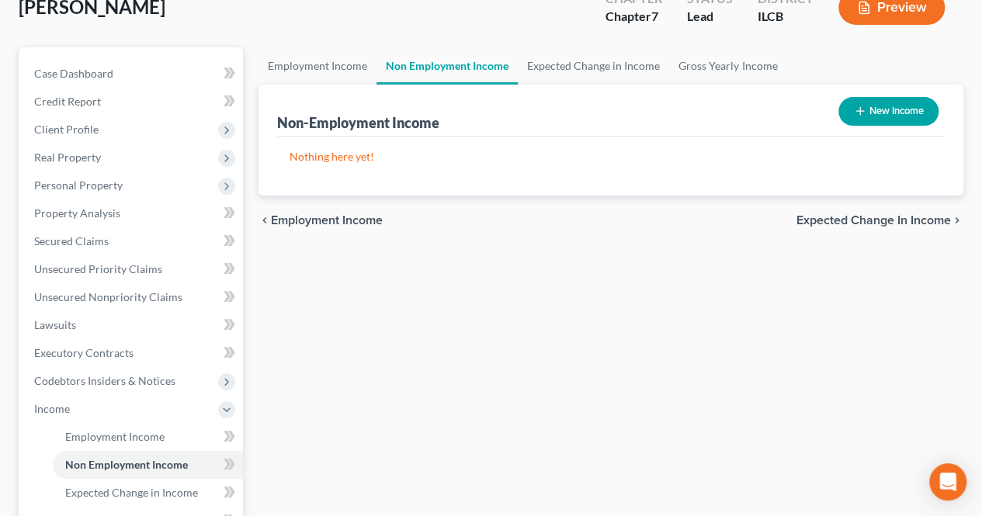
scroll to position [78, 0]
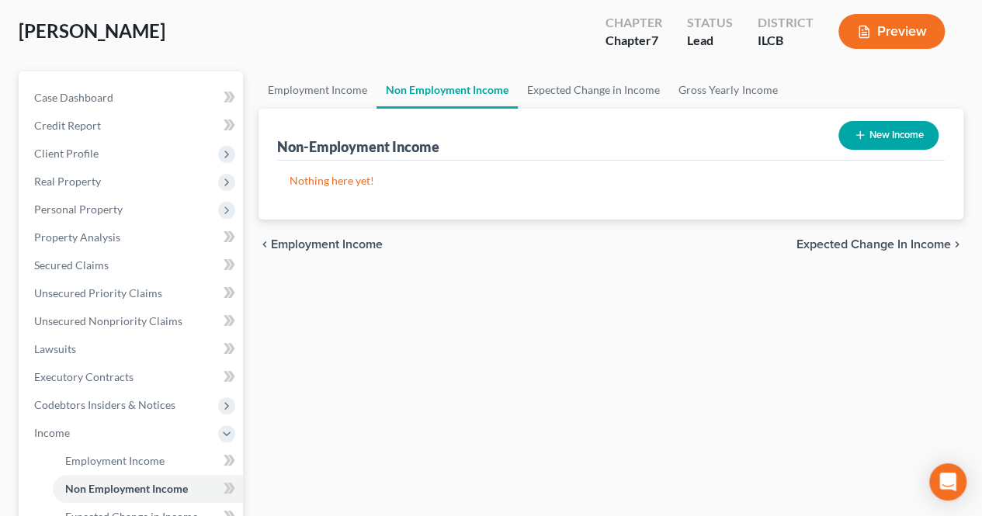
click at [885, 141] on button "New Income" at bounding box center [888, 135] width 100 height 29
select select "0"
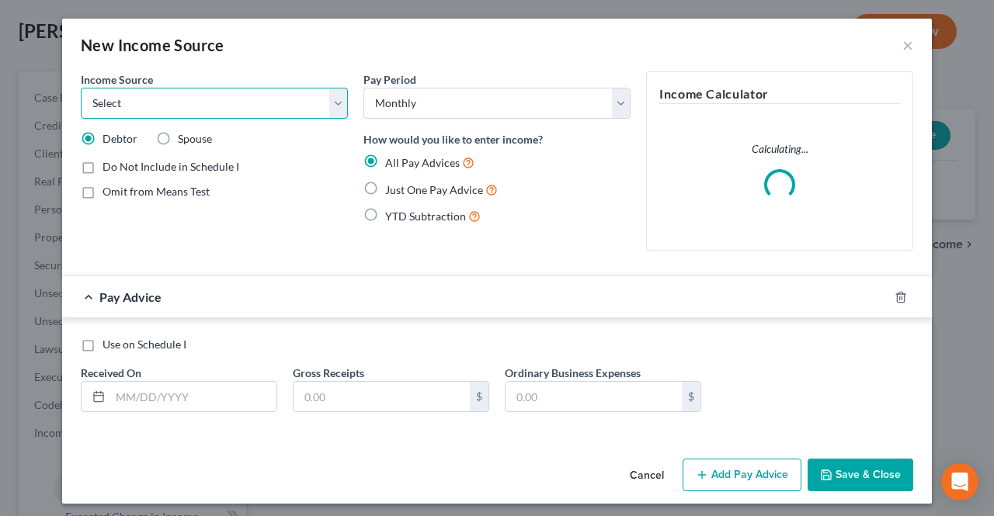
click at [175, 111] on select "Select Unemployment Disability (from employer) Pension Retirement Social Securi…" at bounding box center [214, 103] width 267 height 31
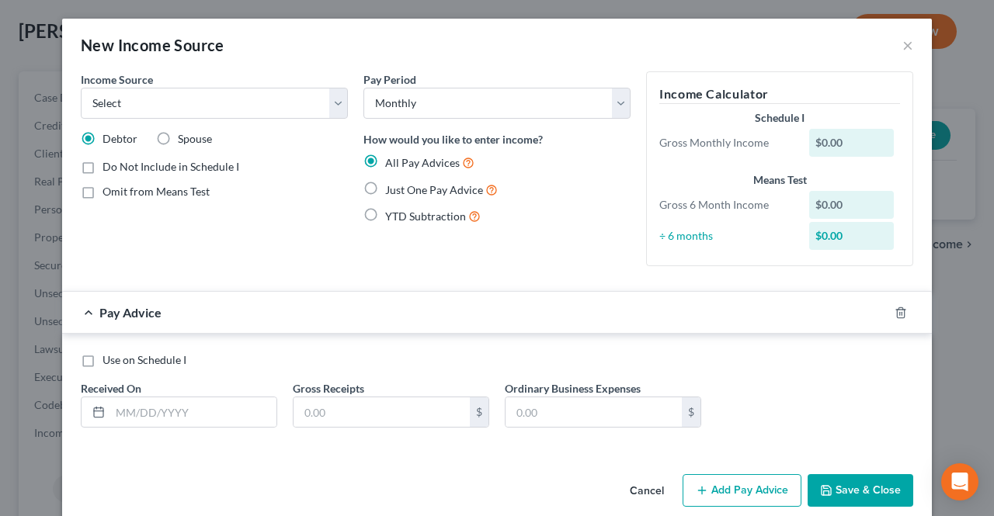
click at [205, 75] on div "Income Source * Select Unemployment Disability (from employer) Pension Retireme…" at bounding box center [214, 94] width 267 height 47
click at [201, 94] on select "Select Unemployment Disability (from employer) Pension Retirement Social Securi…" at bounding box center [214, 103] width 267 height 31
select select "5"
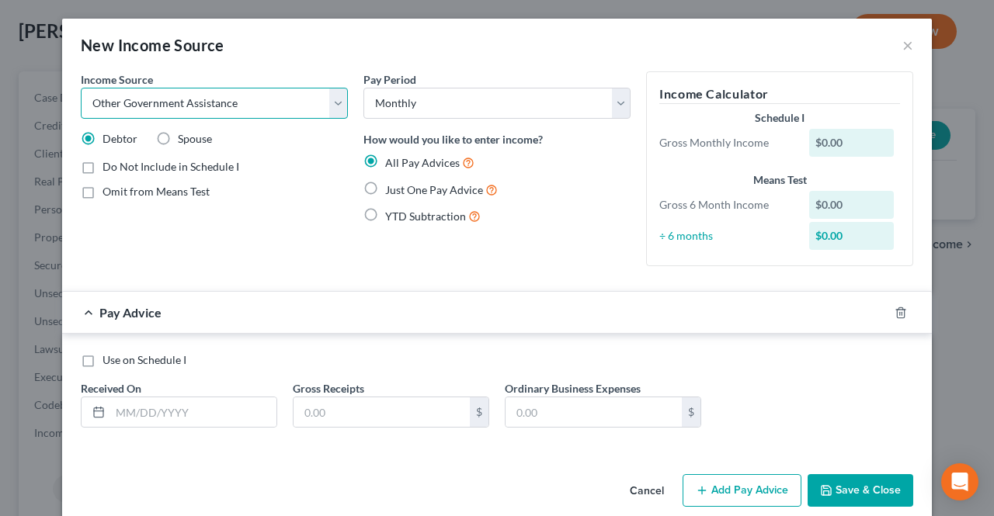
click at [81, 88] on select "Select Unemployment Disability (from employer) Pension Retirement Social Securi…" at bounding box center [214, 103] width 267 height 31
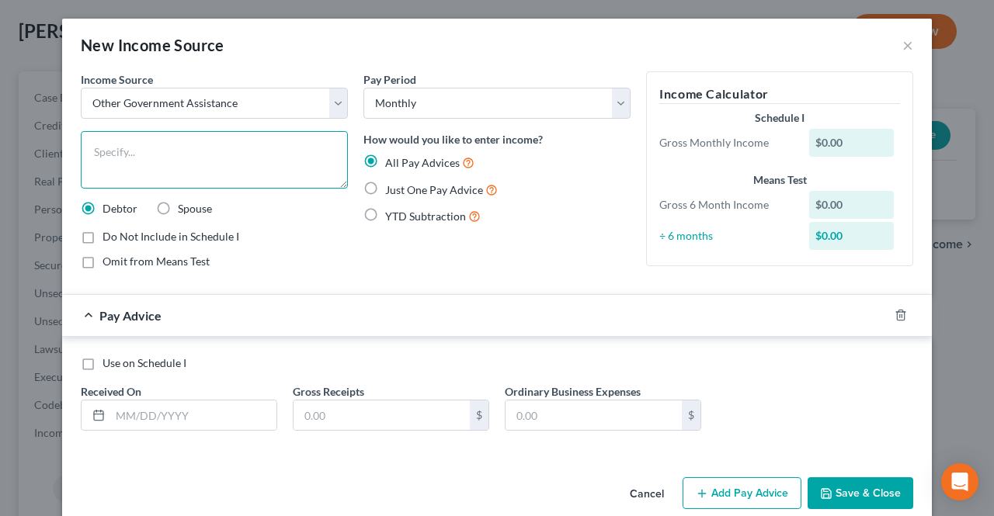
click at [175, 150] on textarea at bounding box center [214, 159] width 267 height 57
click at [144, 151] on textarea "Low IncomeHome Energy Assistance Program" at bounding box center [214, 159] width 267 height 57
click at [259, 153] on textarea "Low Income Home Energy Assistance Program" at bounding box center [214, 159] width 267 height 57
click at [335, 158] on textarea "Low Income Home Energy Assistance Program" at bounding box center [214, 159] width 267 height 57
type textarea "Low Income Home Energy Assistance Program"
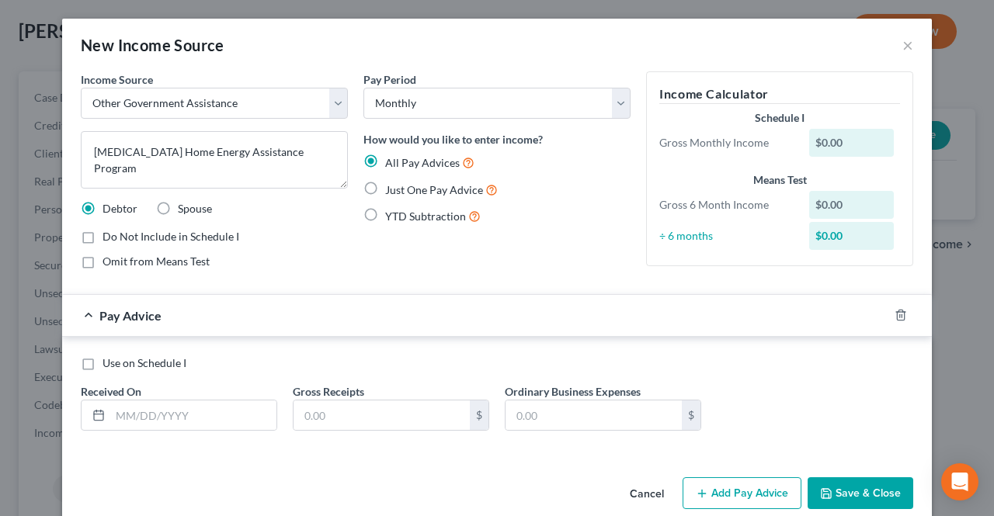
click at [337, 262] on div "Omit from Means Test" at bounding box center [214, 262] width 267 height 16
click at [398, 331] on div "Pay Advice" at bounding box center [475, 315] width 826 height 41
click at [166, 397] on div "Received On *" at bounding box center [179, 407] width 212 height 47
click at [142, 421] on input "text" at bounding box center [193, 416] width 166 height 30
type input "04/14/2025"
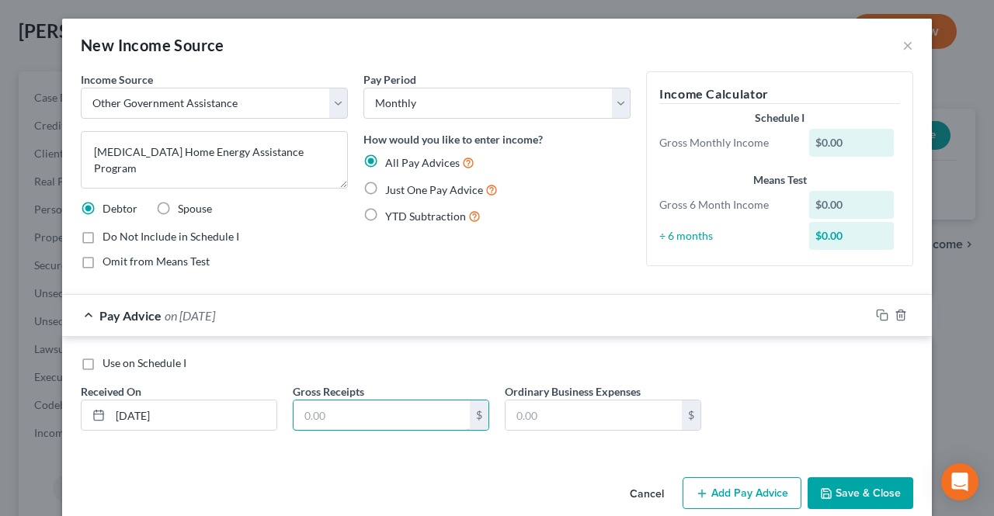
click at [388, 415] on input "text" at bounding box center [381, 416] width 176 height 30
type input "1,500"
click at [418, 367] on div "Use on Schedule I" at bounding box center [497, 364] width 832 height 16
click at [851, 479] on button "Save & Close" at bounding box center [860, 493] width 106 height 33
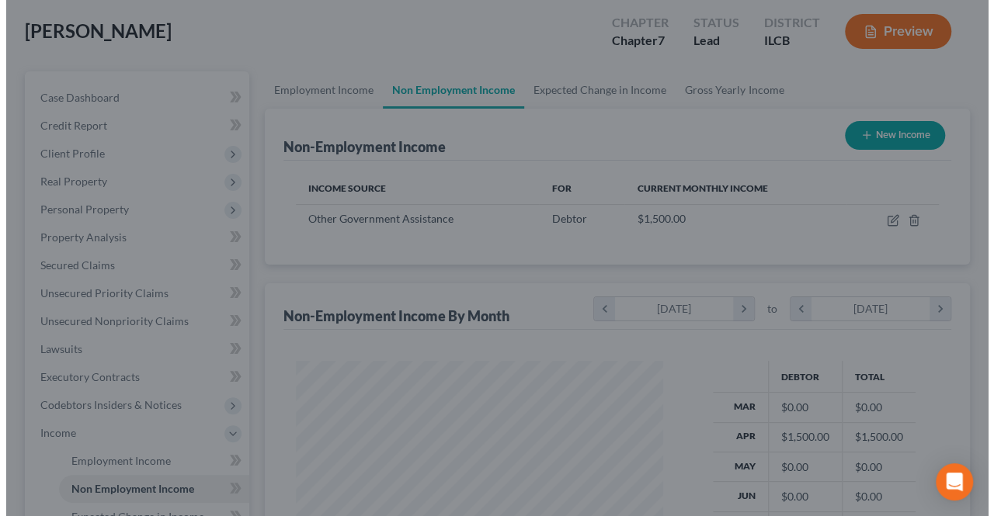
scroll to position [776066, 775950]
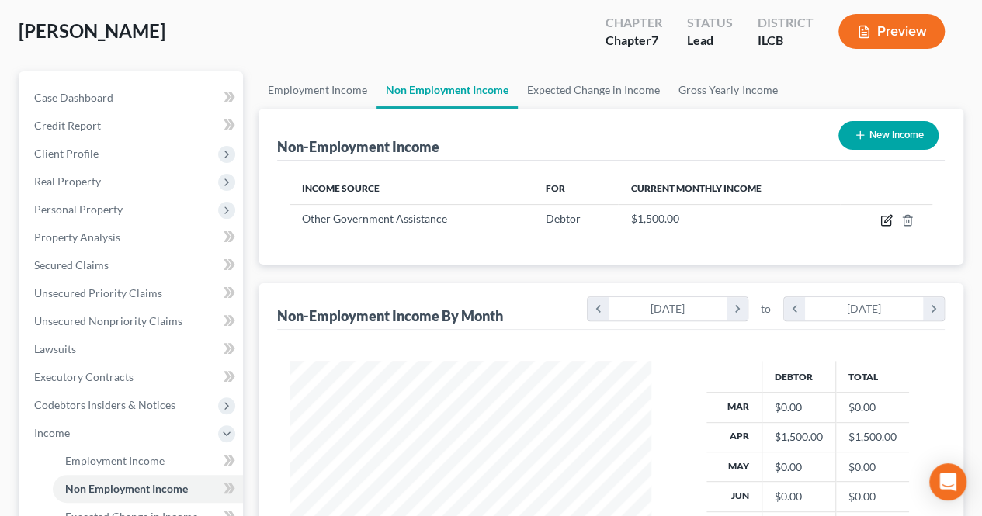
click at [883, 217] on icon "button" at bounding box center [885, 221] width 9 height 9
select select "5"
select select "0"
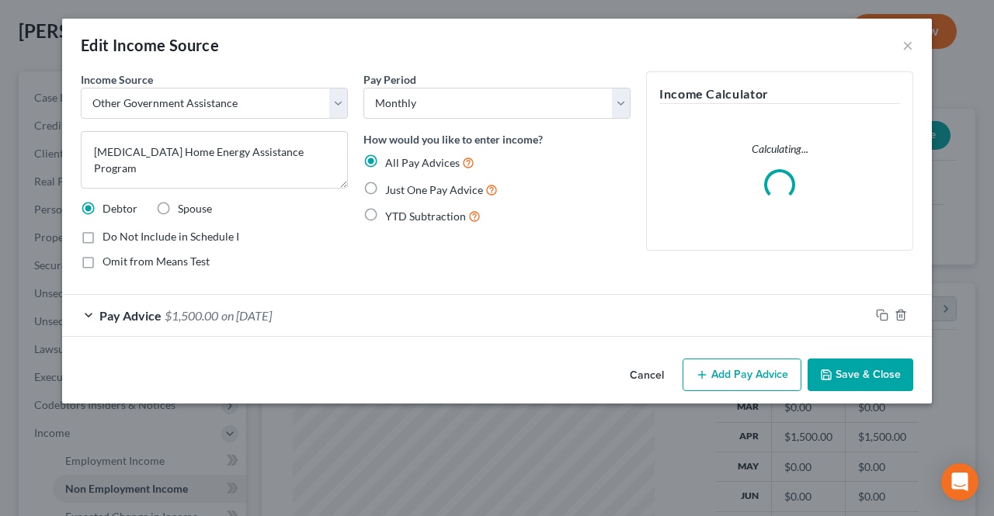
scroll to position [276, 397]
click at [96, 316] on div "Pay Advice $1,500.00 on 04/14/2025" at bounding box center [465, 315] width 807 height 41
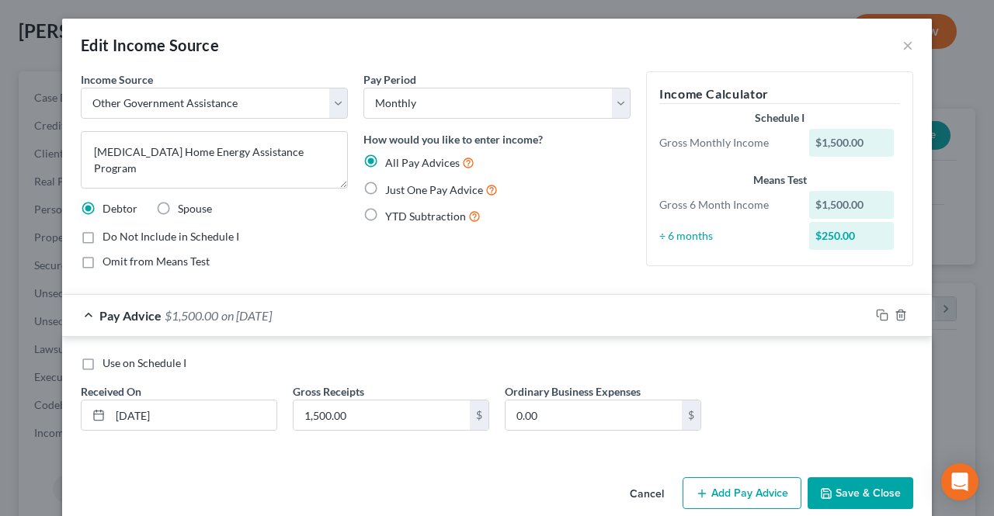
click at [573, 218] on div "YTD Subtraction" at bounding box center [496, 216] width 267 height 18
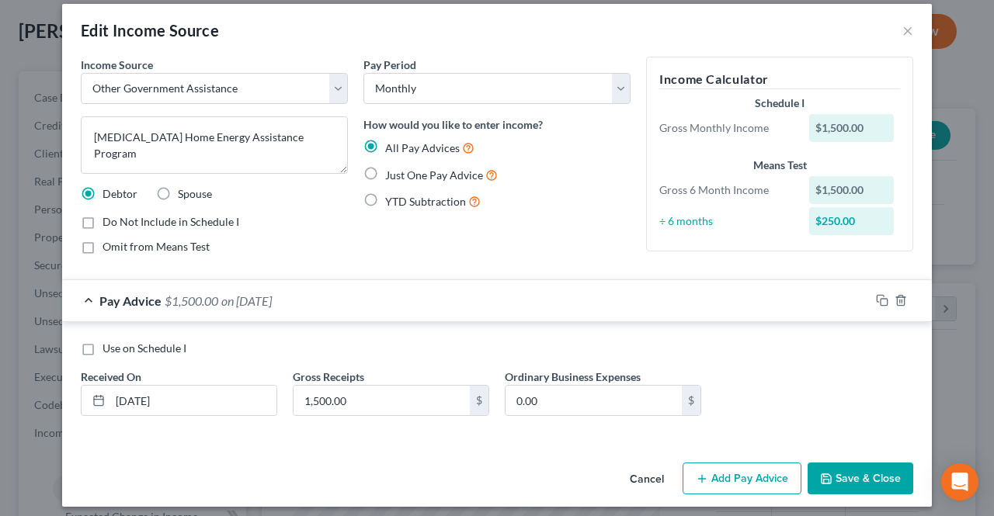
scroll to position [22, 0]
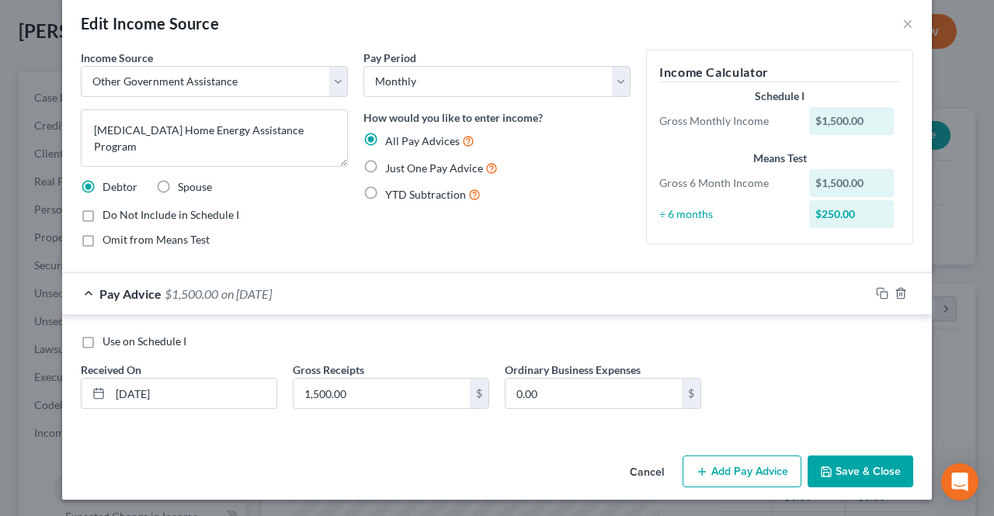
click at [757, 478] on button "Add Pay Advice" at bounding box center [741, 472] width 119 height 33
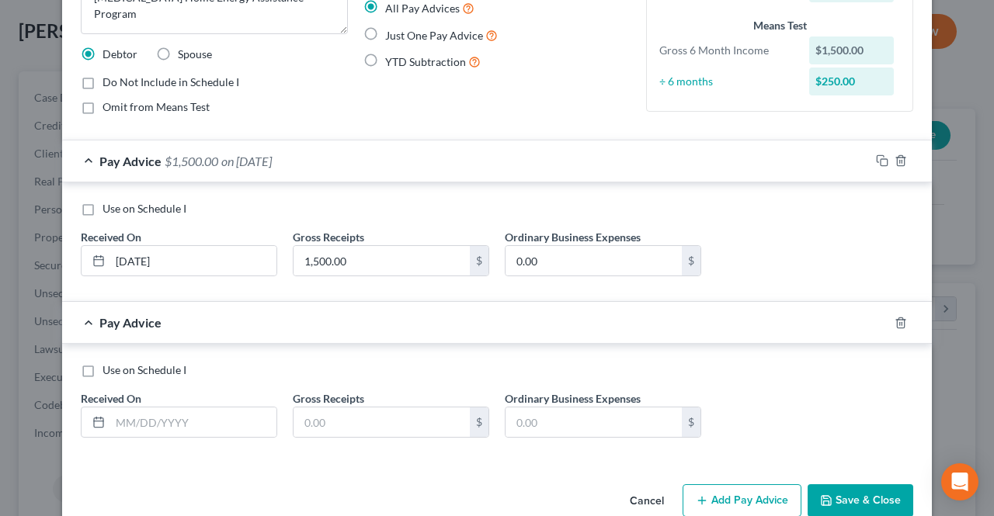
scroll to position [177, 0]
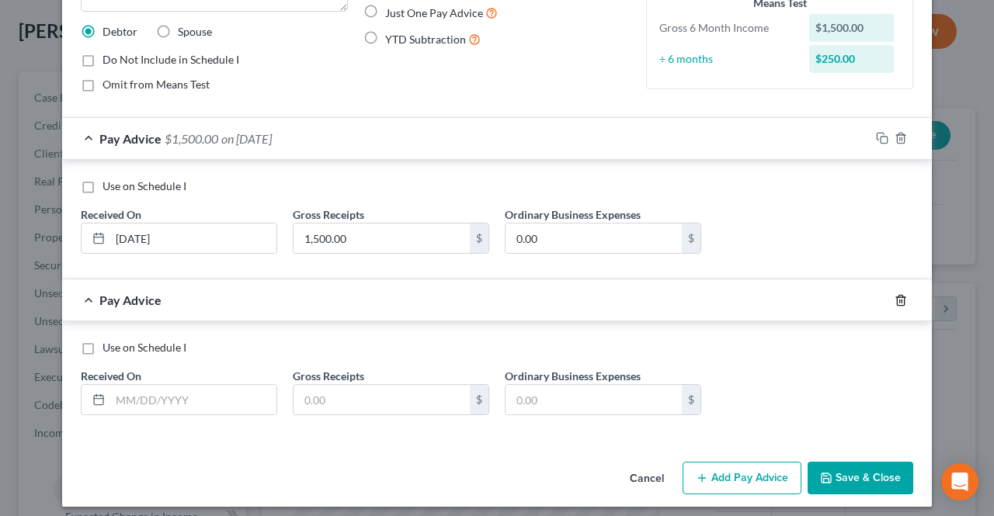
click at [894, 294] on icon "button" at bounding box center [900, 300] width 12 height 12
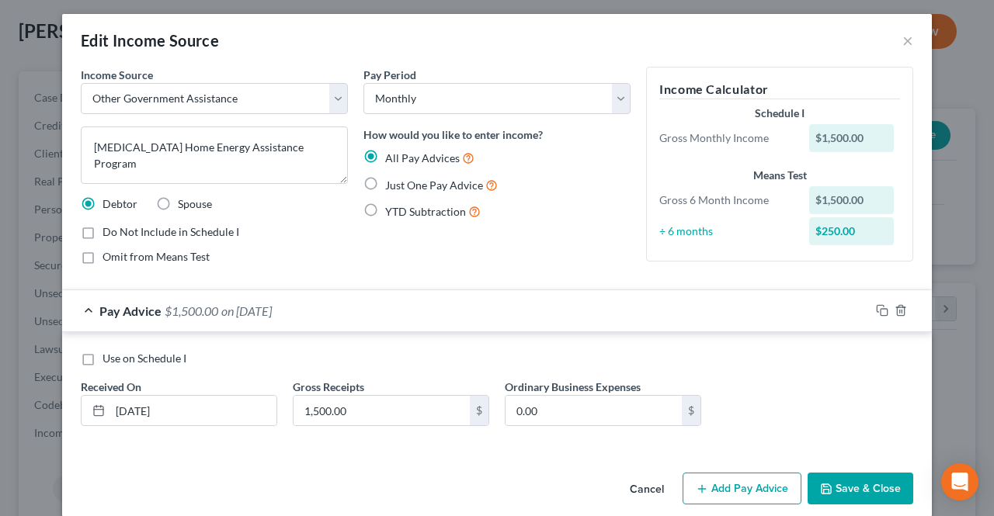
scroll to position [0, 0]
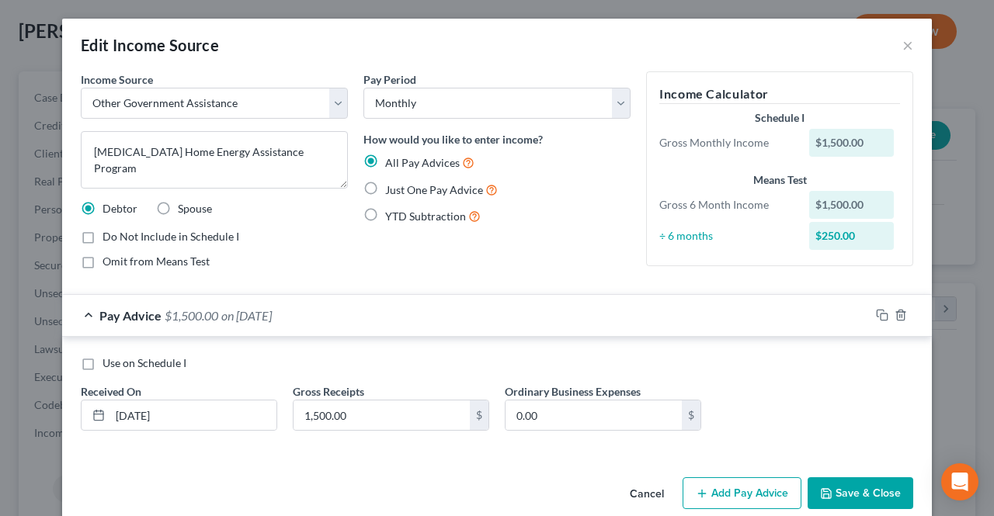
click at [567, 295] on div "Pay Advice $1,500.00 on 04/14/2025" at bounding box center [465, 315] width 807 height 41
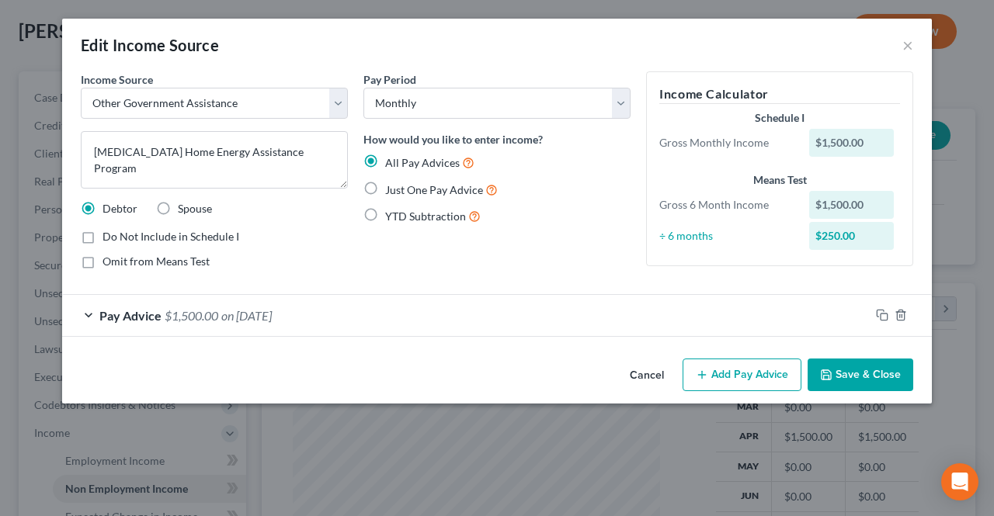
click at [845, 146] on div "$1,500.00" at bounding box center [851, 143] width 85 height 28
click at [107, 313] on span "Pay Advice" at bounding box center [130, 315] width 62 height 15
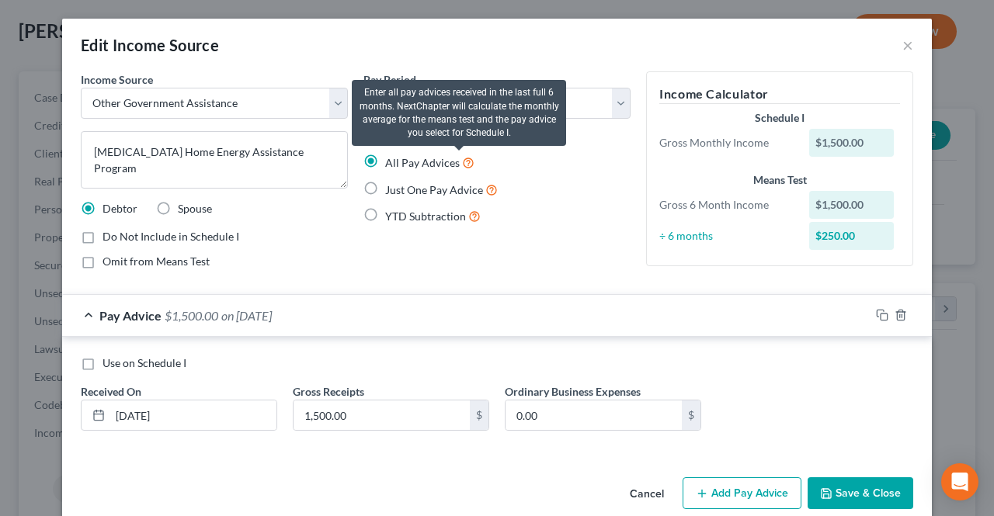
click at [466, 163] on div "All Pay Advices" at bounding box center [496, 163] width 267 height 18
click at [462, 157] on icon at bounding box center [468, 161] width 12 height 15
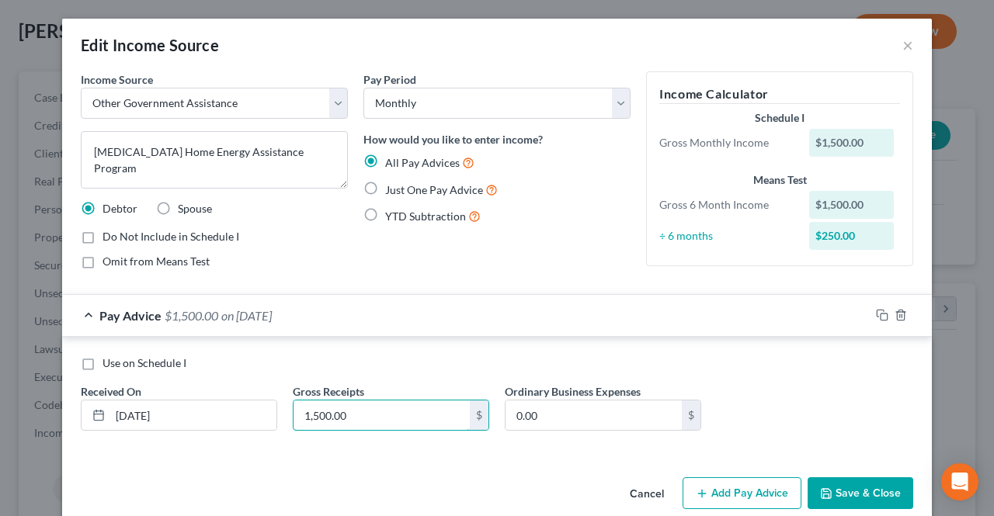
click at [395, 412] on input "1,500.00" at bounding box center [381, 416] width 176 height 30
click at [346, 420] on input "1,500.00" at bounding box center [381, 416] width 176 height 30
click at [264, 321] on div "Pay Advice $1,500.00 on 04/14/2025" at bounding box center [465, 315] width 807 height 41
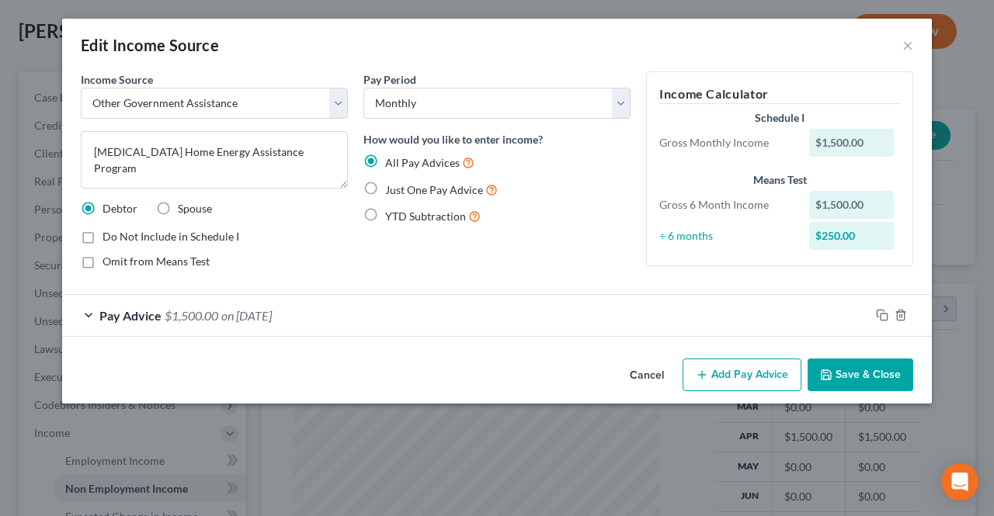
click at [264, 321] on div "Pay Advice $1,500.00 on 04/14/2025" at bounding box center [465, 315] width 807 height 41
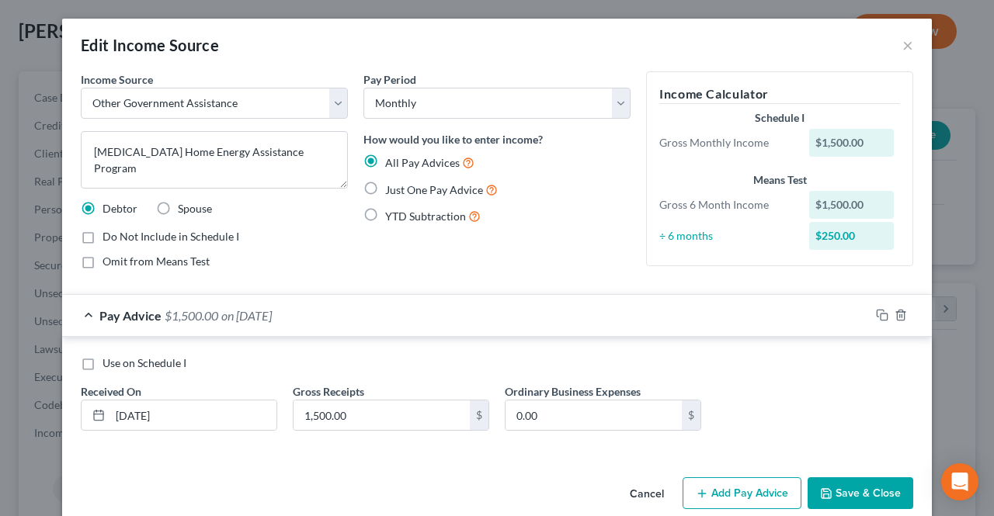
click at [444, 248] on div "Pay Period Select Monthly Twice Monthly Every Other Week Weekly How would you l…" at bounding box center [497, 176] width 283 height 210
click at [477, 117] on select "Select Monthly Twice Monthly Every Other Week Weekly" at bounding box center [496, 103] width 267 height 31
click at [477, 105] on select "Select Monthly Twice Monthly Every Other Week Weekly" at bounding box center [496, 103] width 267 height 31
click at [394, 218] on span "YTD Subtraction" at bounding box center [425, 216] width 81 height 13
click at [394, 217] on input "YTD Subtraction" at bounding box center [396, 212] width 10 height 10
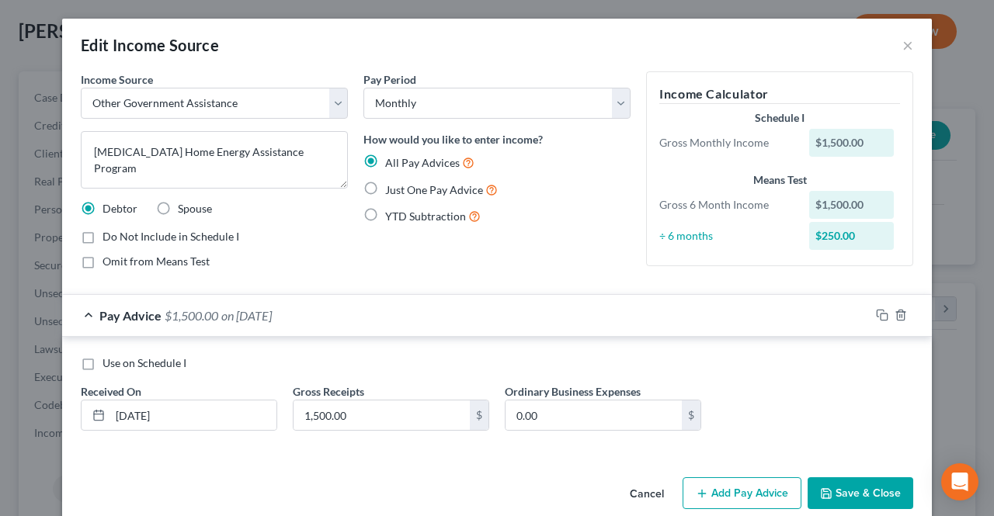
radio input "true"
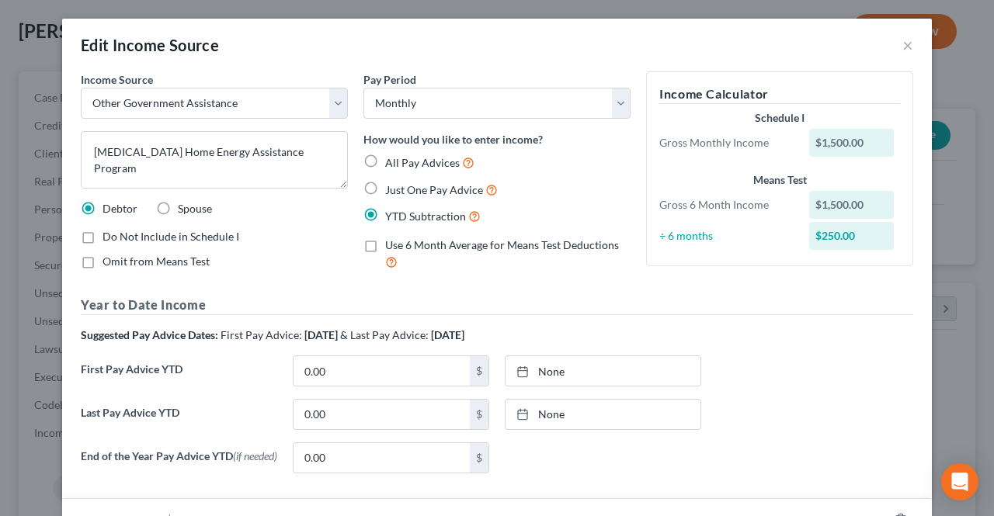
click at [385, 154] on label "All Pay Advices" at bounding box center [429, 163] width 89 height 18
click at [391, 154] on input "All Pay Advices" at bounding box center [396, 159] width 10 height 10
radio input "true"
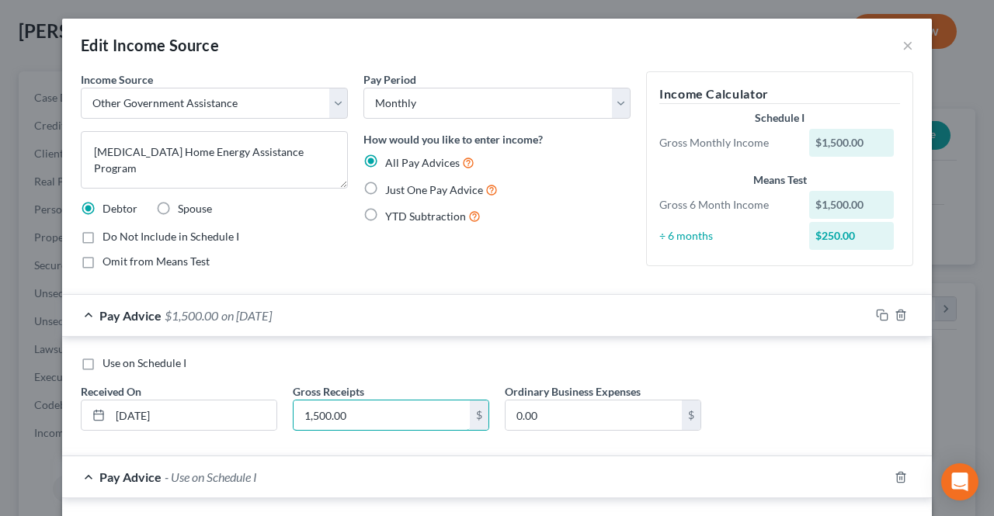
click at [366, 423] on input "1,500.00" at bounding box center [381, 416] width 176 height 30
click at [405, 366] on div "Use on Schedule I" at bounding box center [497, 364] width 832 height 16
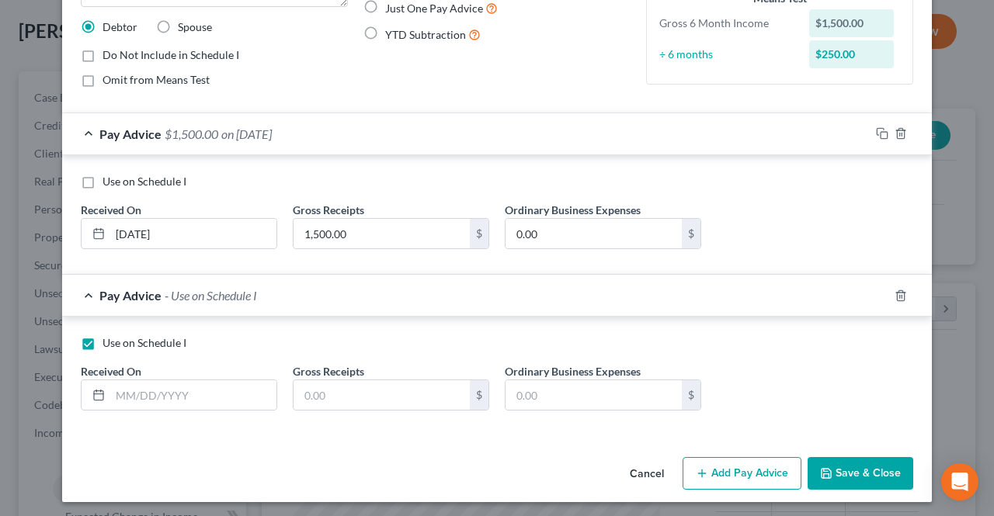
scroll to position [182, 0]
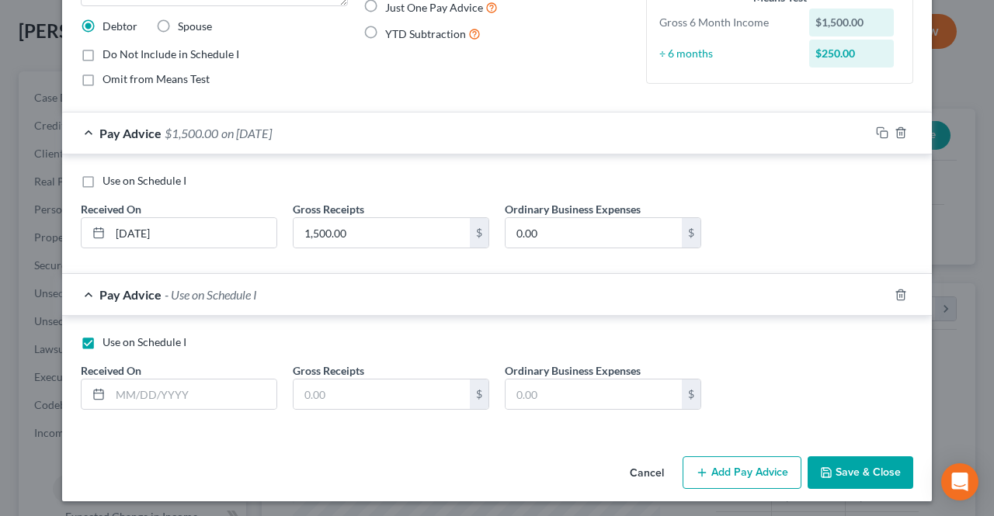
click at [137, 342] on span "Use on Schedule I" at bounding box center [144, 341] width 84 height 13
click at [119, 342] on input "Use on Schedule I" at bounding box center [114, 340] width 10 height 10
click at [137, 342] on span "Use on Schedule I" at bounding box center [144, 341] width 84 height 13
click at [119, 342] on input "Use on Schedule I" at bounding box center [114, 340] width 10 height 10
click at [137, 342] on span "Use on Schedule I" at bounding box center [144, 341] width 84 height 13
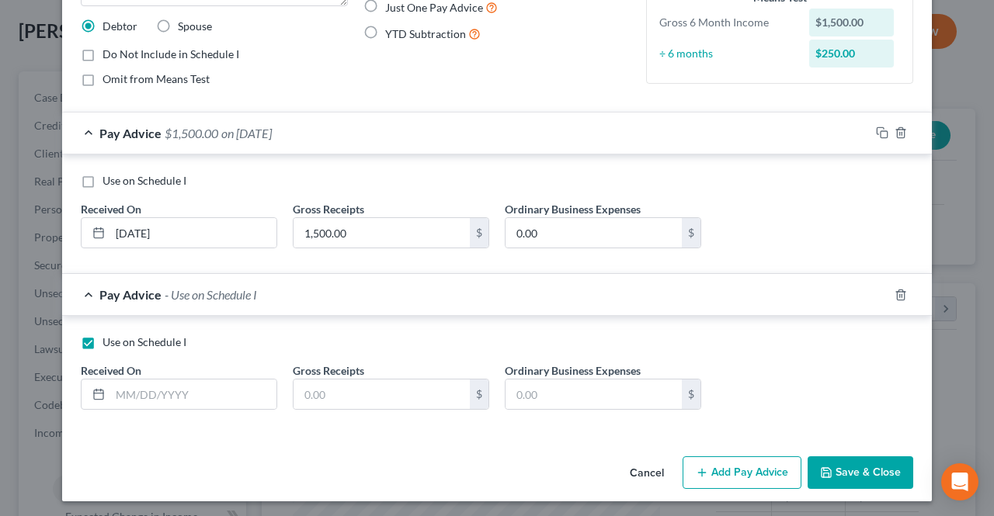
click at [119, 342] on input "Use on Schedule I" at bounding box center [114, 340] width 10 height 10
checkbox input "false"
click at [897, 290] on icon "button" at bounding box center [900, 295] width 7 height 10
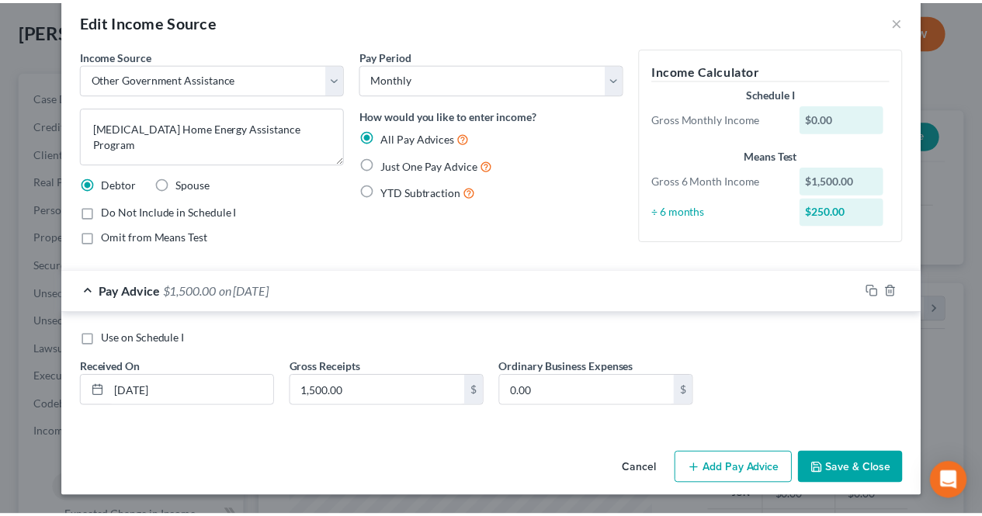
scroll to position [22, 0]
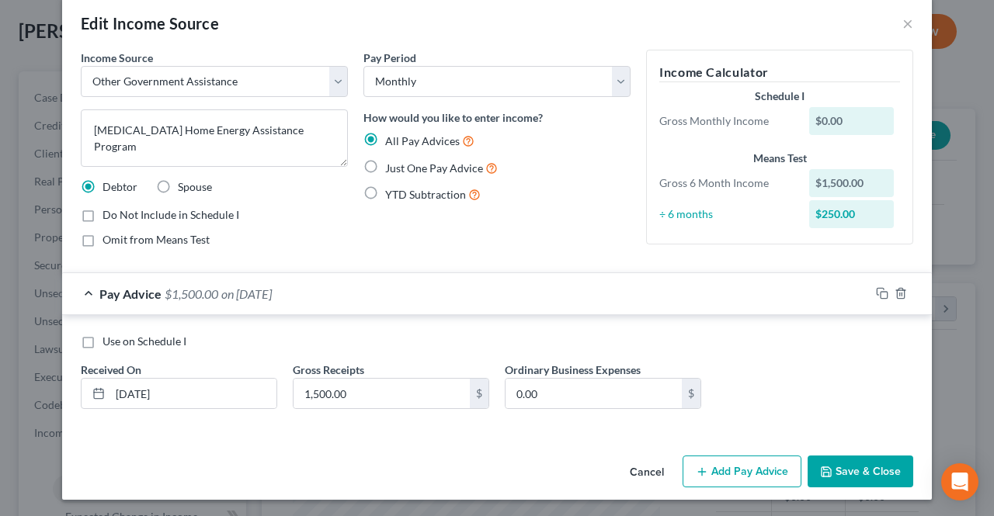
click at [860, 487] on div "Cancel Add Pay Advice Save & Close" at bounding box center [497, 475] width 870 height 51
click at [857, 467] on button "Save & Close" at bounding box center [860, 472] width 106 height 33
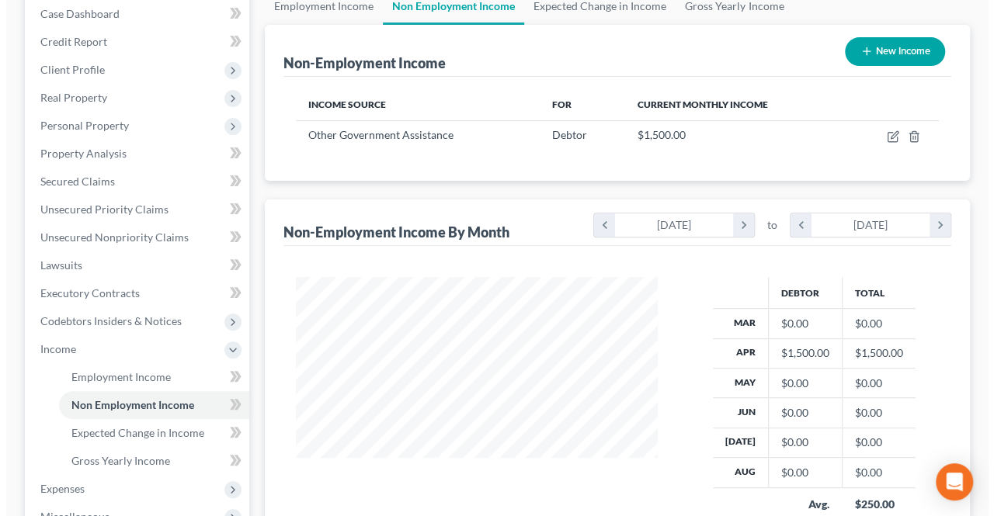
scroll to position [78, 0]
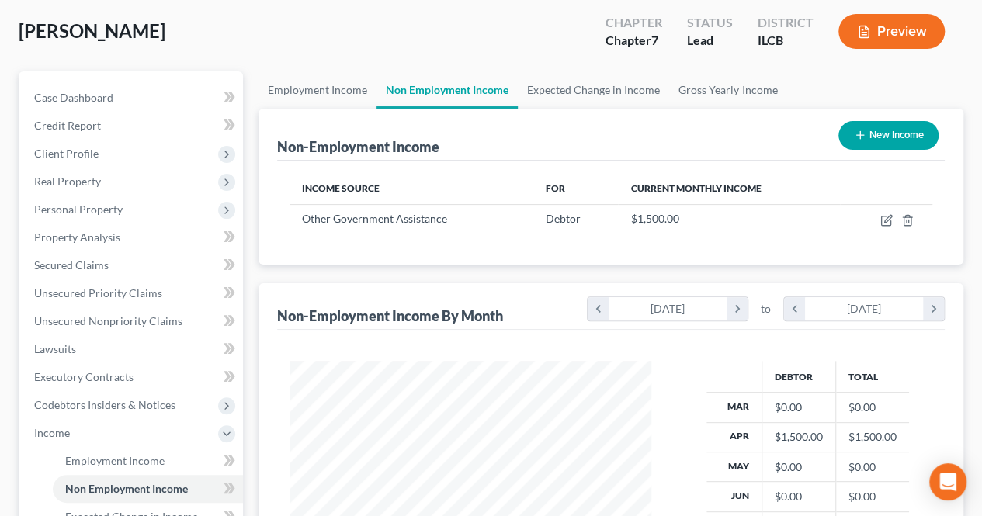
click at [890, 140] on button "New Income" at bounding box center [888, 135] width 100 height 29
select select "0"
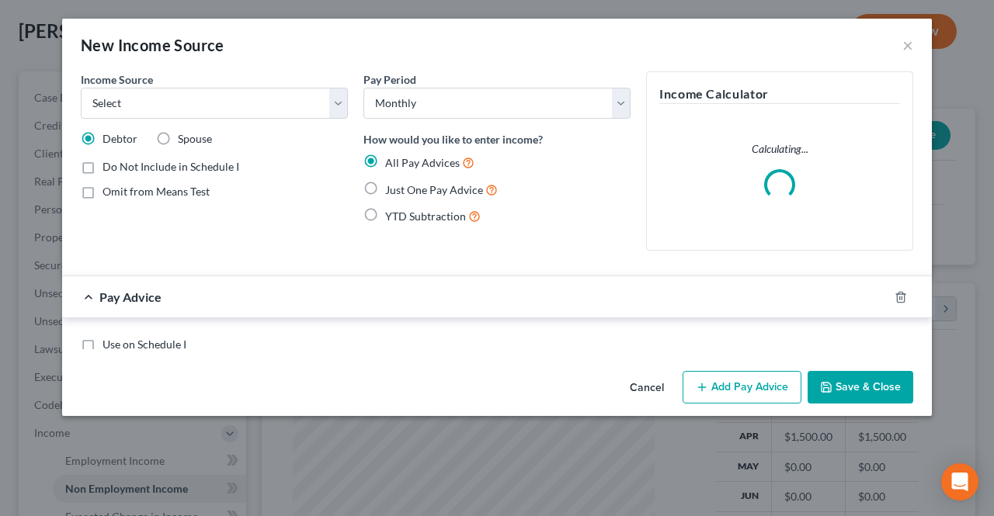
scroll to position [276, 397]
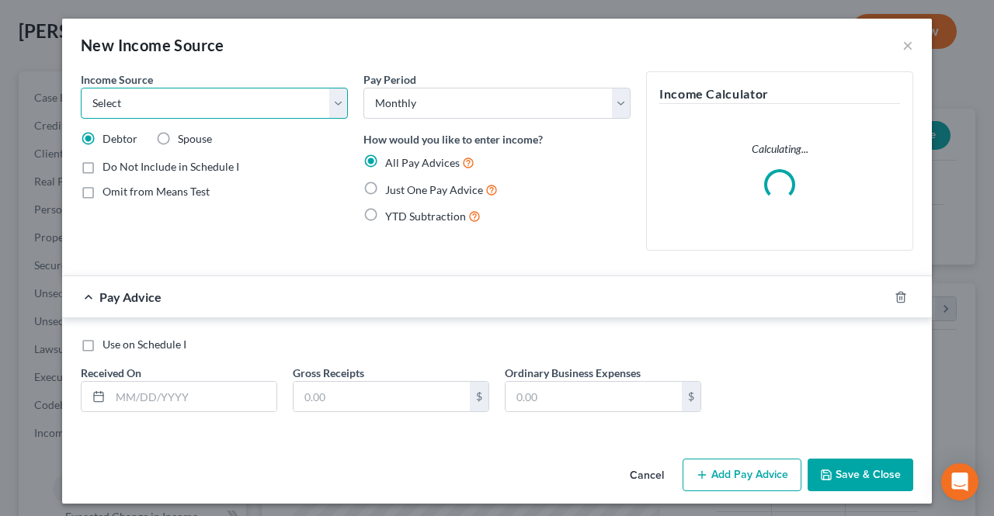
click at [196, 95] on select "Select Unemployment Disability (from employer) Pension Retirement Social Securi…" at bounding box center [214, 103] width 267 height 31
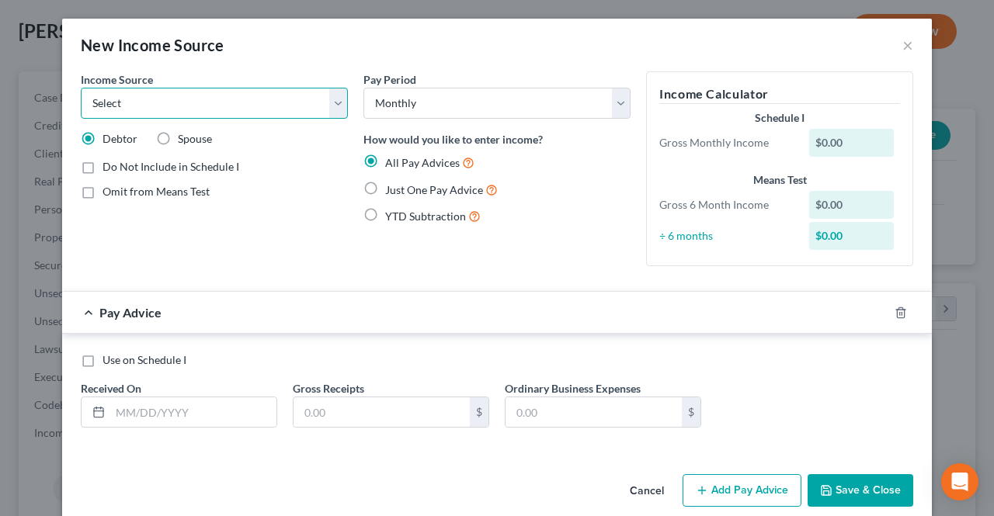
select select "5"
click at [81, 88] on select "Select Unemployment Disability (from employer) Pension Retirement Social Securi…" at bounding box center [214, 103] width 267 height 31
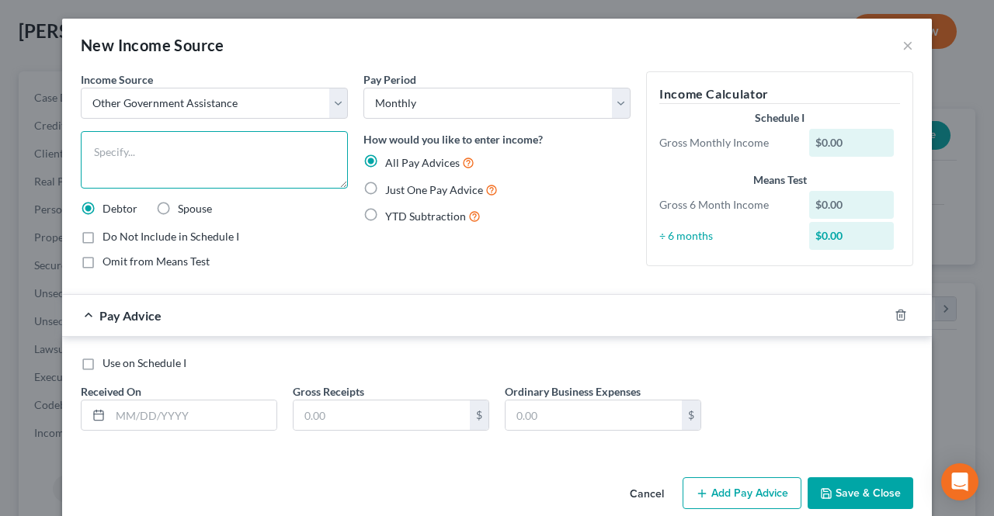
click at [148, 152] on textarea at bounding box center [214, 159] width 267 height 57
click at [238, 156] on textarea "Supplemental Nutrination" at bounding box center [214, 159] width 267 height 57
click at [317, 157] on textarea "Supplemental Nutrition Assistance Program" at bounding box center [214, 159] width 267 height 57
type textarea "Supplemental Nutrition Assistance Program"
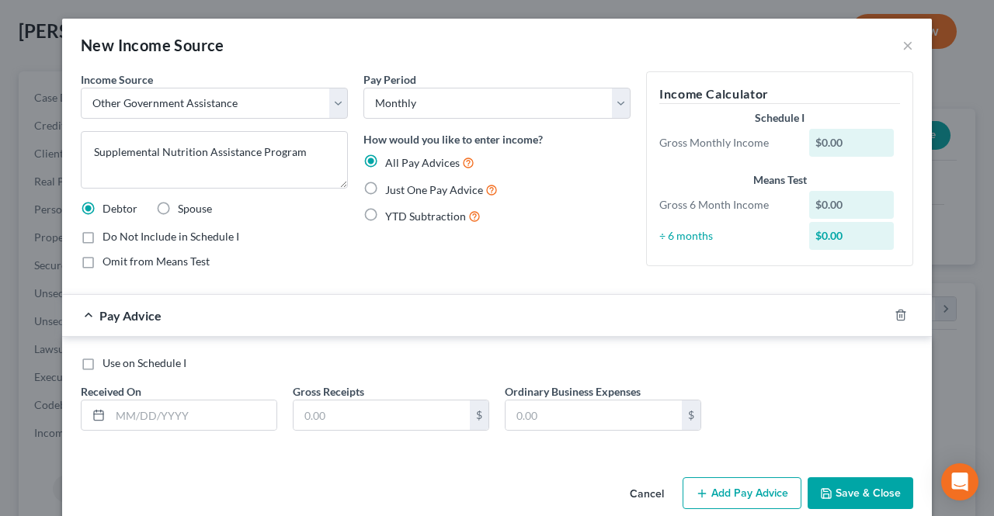
click at [354, 283] on form "Income Source * Select Unemployment Disability (from employer) Pension Retireme…" at bounding box center [497, 263] width 832 height 384
click at [205, 434] on div "Use on Schedule I Received On * Gross Receipts $ Ordinary Business Expenses $" at bounding box center [497, 400] width 848 height 88
click at [363, 403] on input "text" at bounding box center [381, 416] width 176 height 30
type input "7,166"
click at [301, 362] on div "Use on Schedule I" at bounding box center [497, 364] width 832 height 16
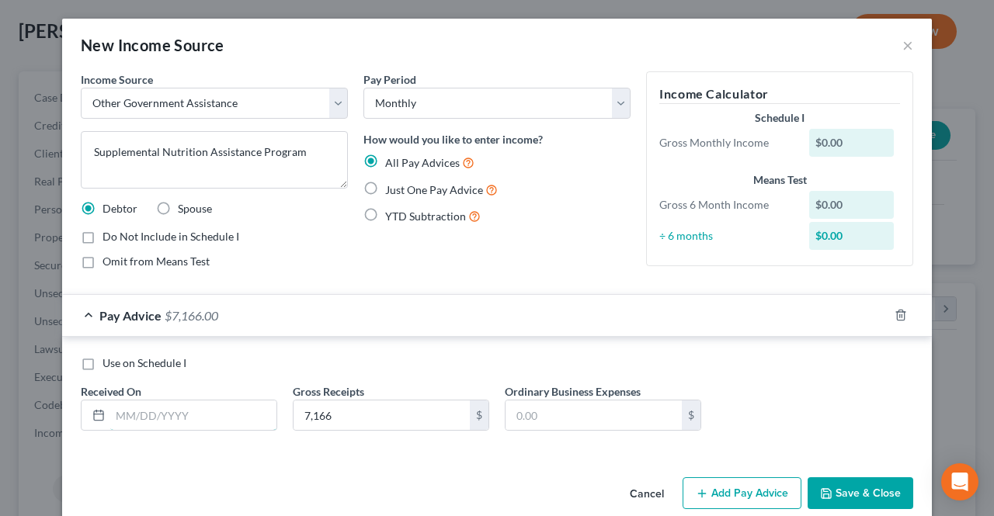
click at [146, 418] on input "text" at bounding box center [193, 416] width 166 height 30
click at [270, 384] on div "Received On *" at bounding box center [179, 407] width 212 height 47
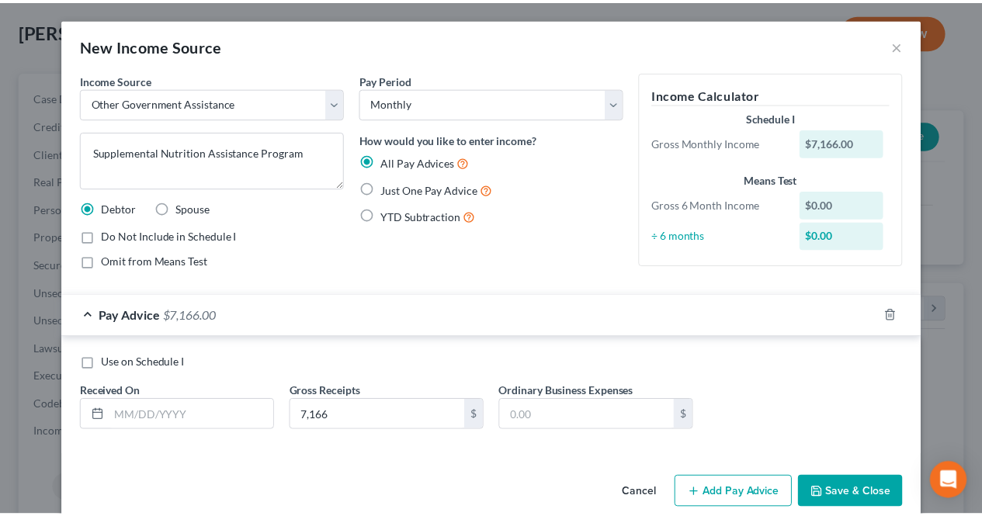
scroll to position [22, 0]
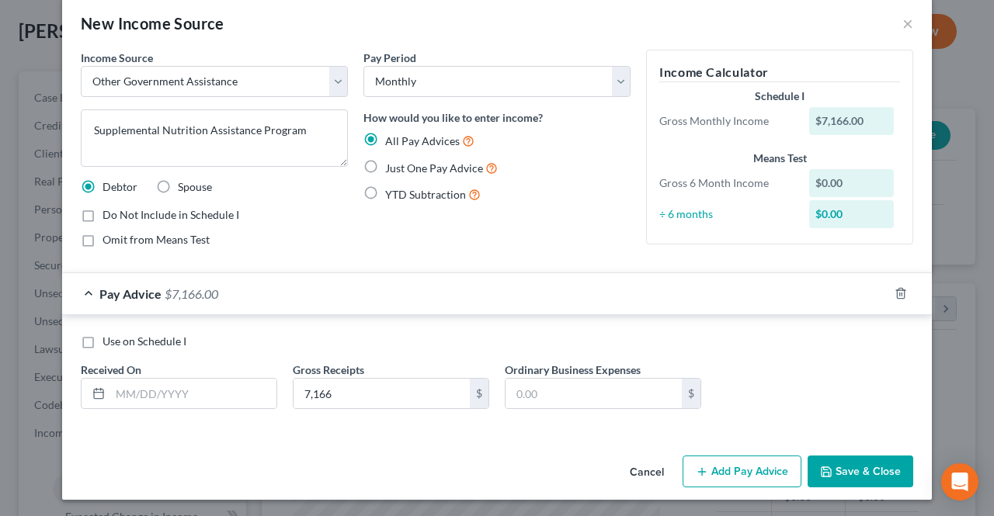
drag, startPoint x: 458, startPoint y: 137, endPoint x: 448, endPoint y: 95, distance: 43.1
click at [449, 83] on select "Select Monthly Twice Monthly Every Other Week Weekly" at bounding box center [496, 81] width 267 height 31
click at [463, 78] on select "Select Monthly Twice Monthly Every Other Week Weekly" at bounding box center [496, 81] width 267 height 31
click at [391, 273] on div "Pay Advice $7,166.00" at bounding box center [475, 293] width 826 height 41
click at [238, 382] on input "text" at bounding box center [193, 394] width 166 height 30
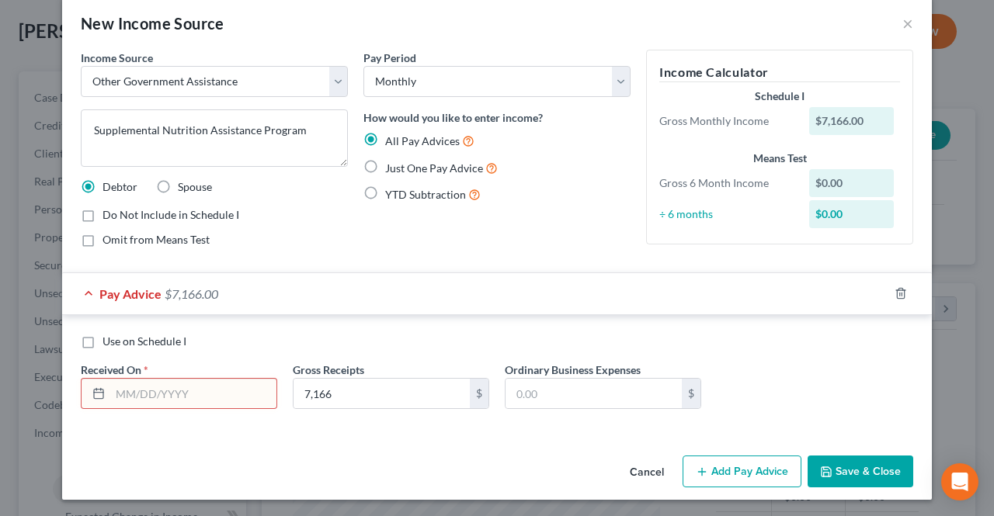
type input "8/25/2025"
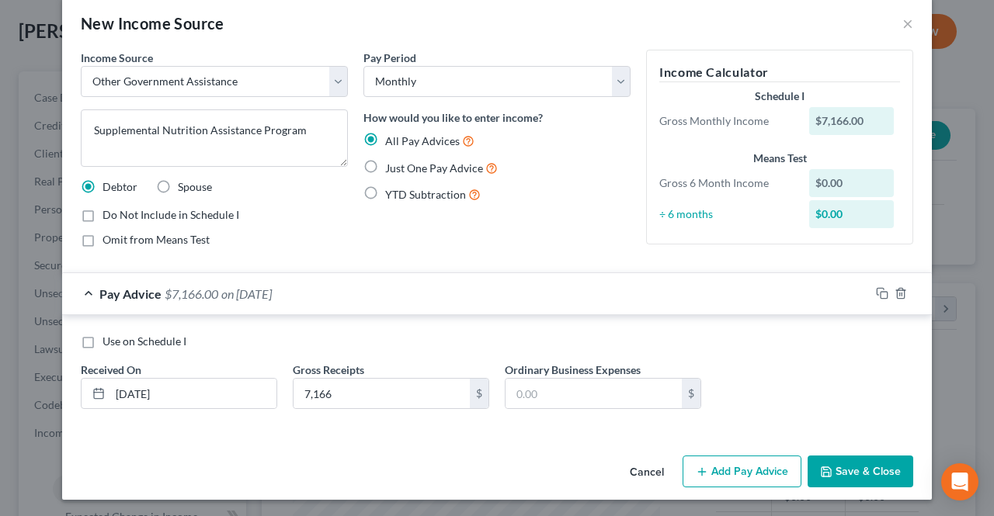
click at [250, 322] on div "Use on Schedule I Received On * 8/25/2025 Gross Receipts 7,166 $ Ordinary Busin…" at bounding box center [497, 374] width 870 height 119
click at [244, 328] on div "Use on Schedule I Received On * 8/25/2025 Gross Receipts 7,166 $ Ordinary Busin…" at bounding box center [497, 374] width 870 height 119
click at [876, 476] on button "Save & Close" at bounding box center [860, 472] width 106 height 33
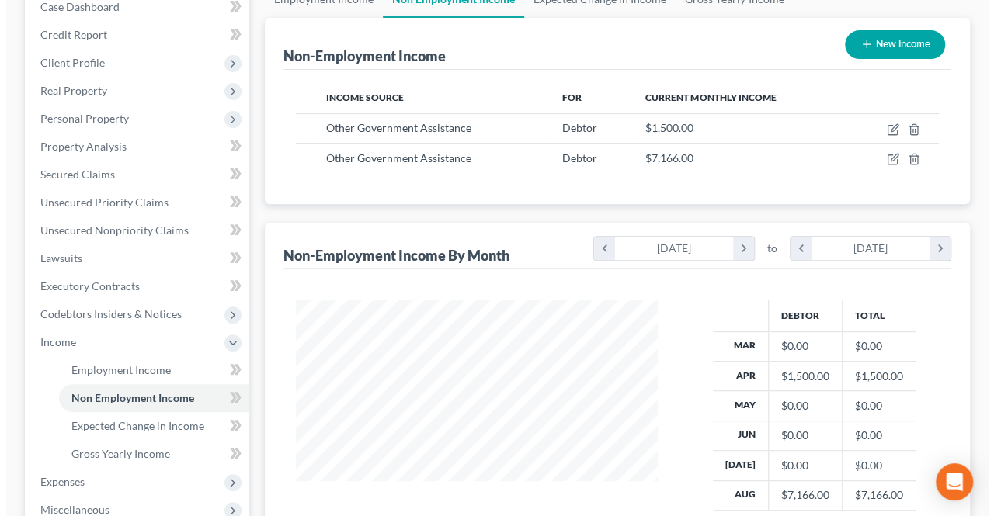
scroll to position [155, 0]
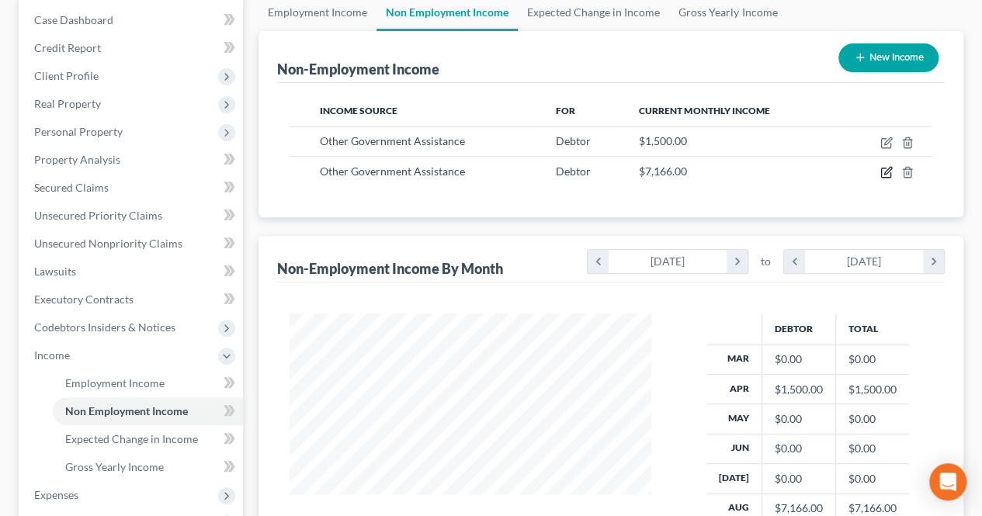
click at [887, 172] on icon "button" at bounding box center [887, 171] width 7 height 7
select select "5"
select select "0"
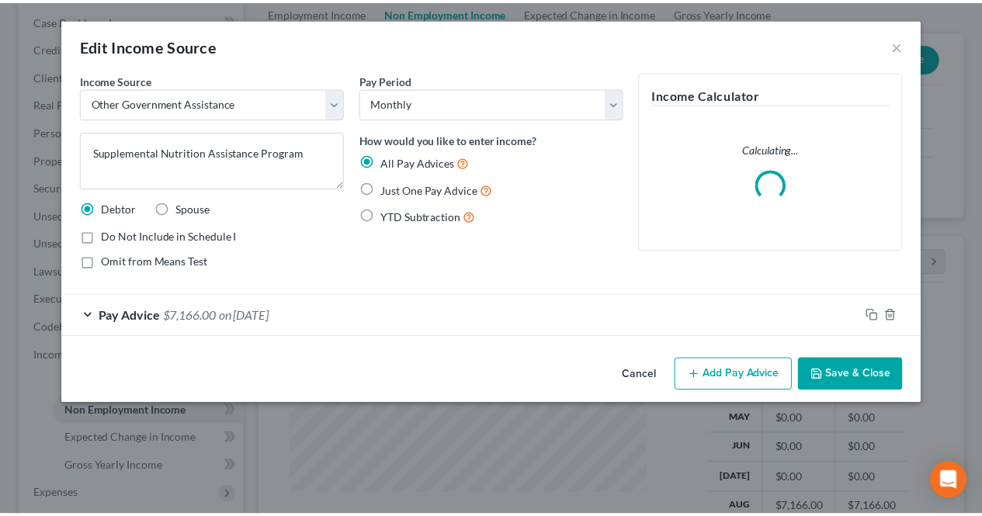
scroll to position [276, 397]
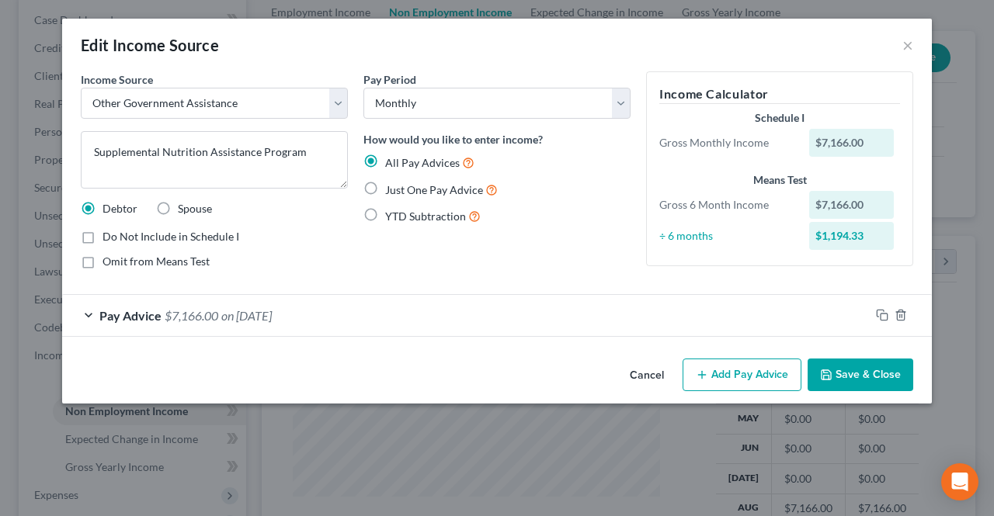
click at [112, 316] on span "Pay Advice" at bounding box center [130, 315] width 62 height 15
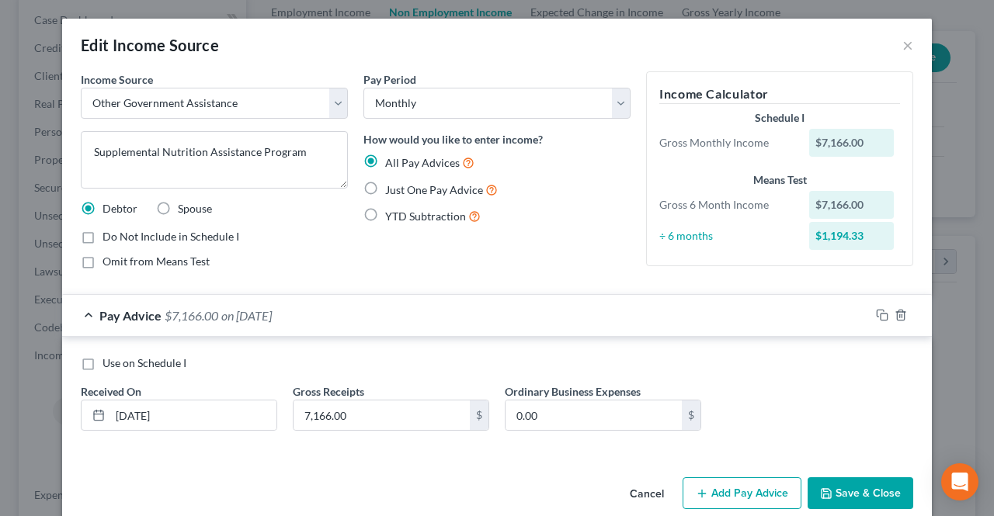
drag, startPoint x: 460, startPoint y: 165, endPoint x: 579, endPoint y: 164, distance: 119.6
click at [579, 164] on div "All Pay Advices" at bounding box center [496, 163] width 267 height 18
click at [443, 186] on span "Just One Pay Advice" at bounding box center [434, 189] width 98 height 13
click at [401, 186] on input "Just One Pay Advice" at bounding box center [396, 186] width 10 height 10
radio input "true"
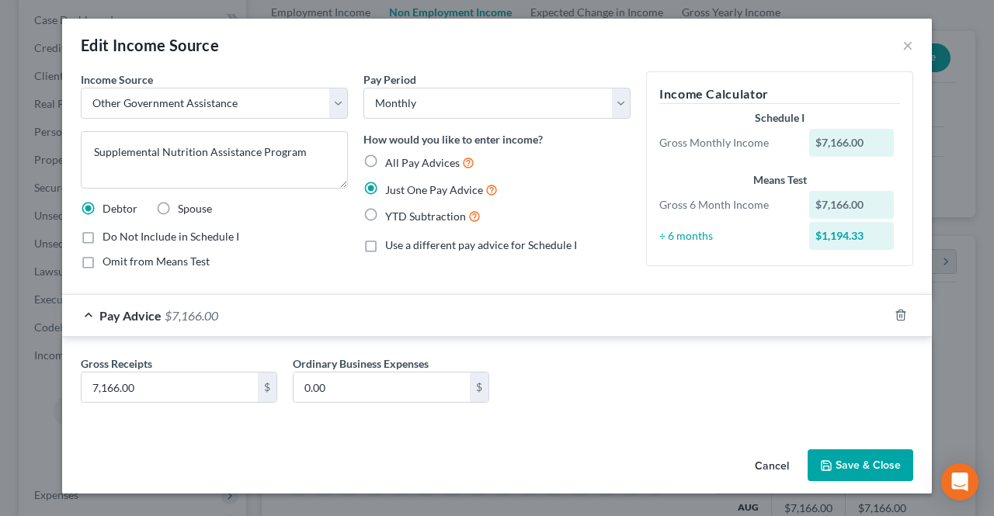
click at [406, 370] on label "Ordinary Business Expenses" at bounding box center [361, 364] width 136 height 16
click at [401, 394] on input "0.00" at bounding box center [381, 388] width 176 height 30
click at [620, 362] on div "Gross Receipts 7,166.00 $ Ordinary Business Expenses 0.00 $" at bounding box center [497, 386] width 848 height 60
click at [868, 464] on button "Save & Close" at bounding box center [860, 466] width 106 height 33
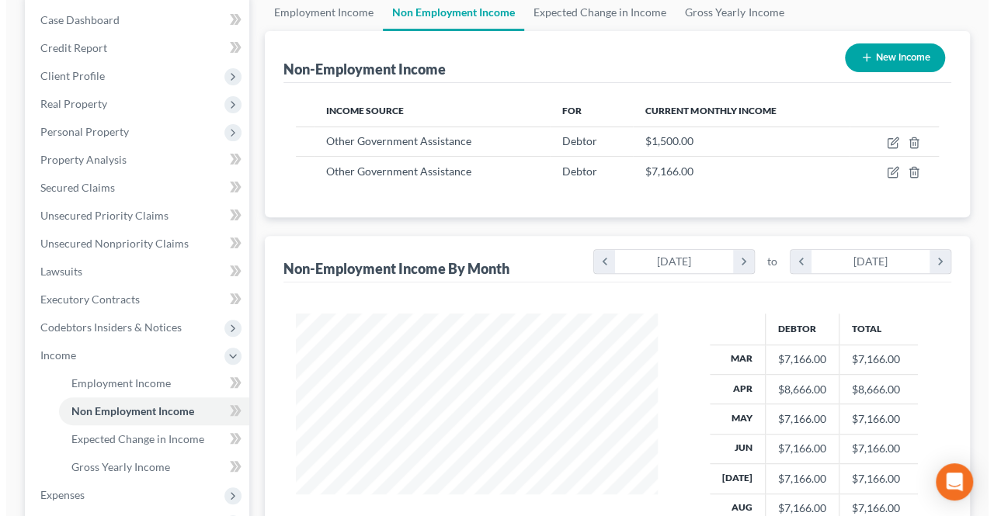
scroll to position [233, 0]
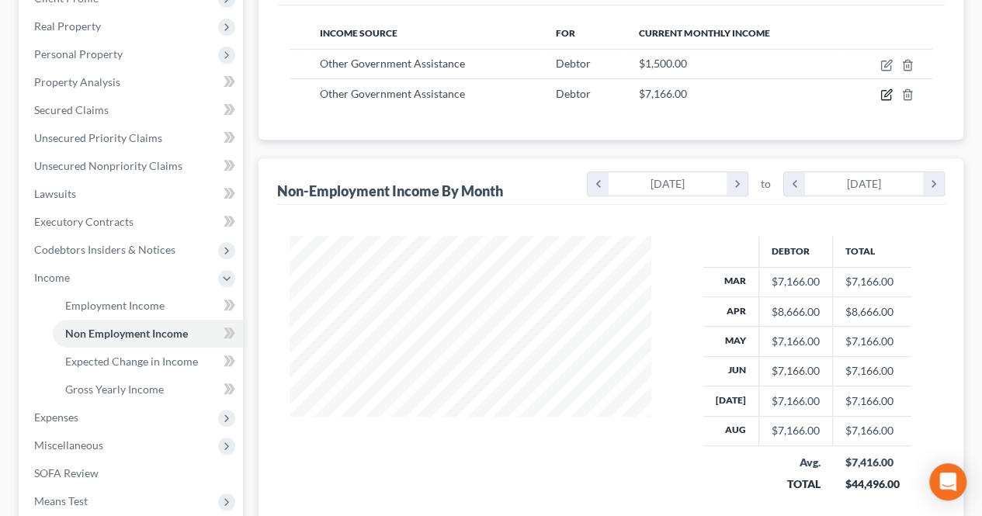
click at [887, 93] on icon "button" at bounding box center [886, 95] width 12 height 12
select select "5"
select select "0"
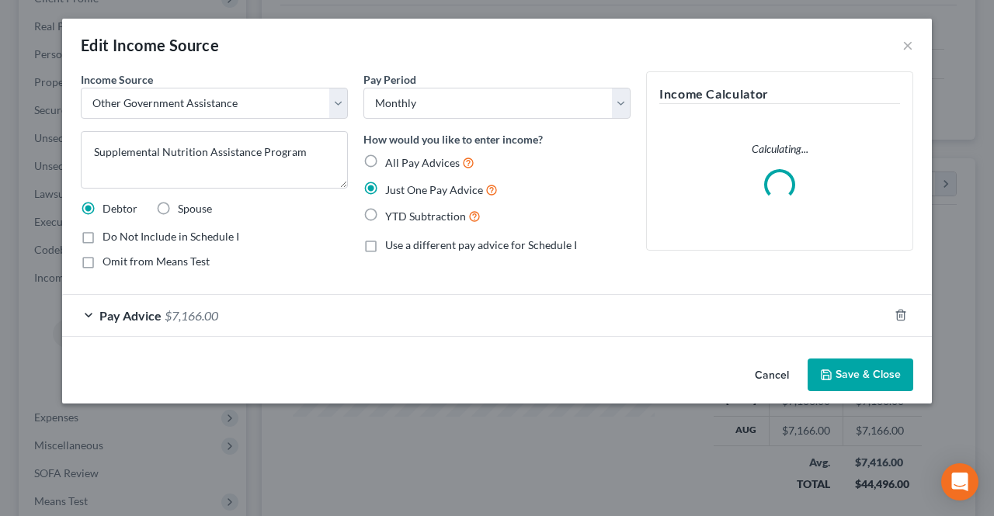
scroll to position [276, 397]
click at [223, 321] on div "Pay Advice $7,166.00" at bounding box center [475, 315] width 826 height 41
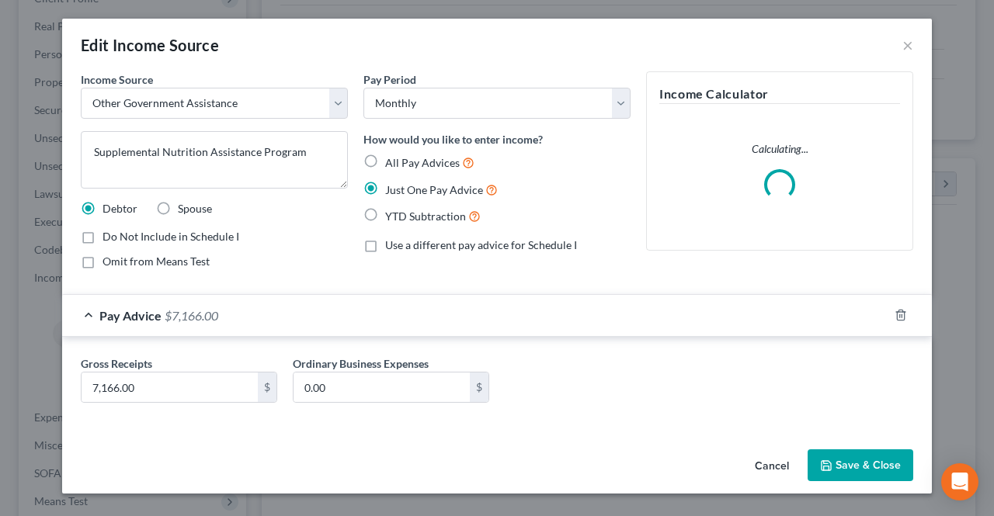
click at [408, 162] on span "All Pay Advices" at bounding box center [422, 162] width 75 height 13
click at [401, 162] on input "All Pay Advices" at bounding box center [396, 159] width 10 height 10
radio input "true"
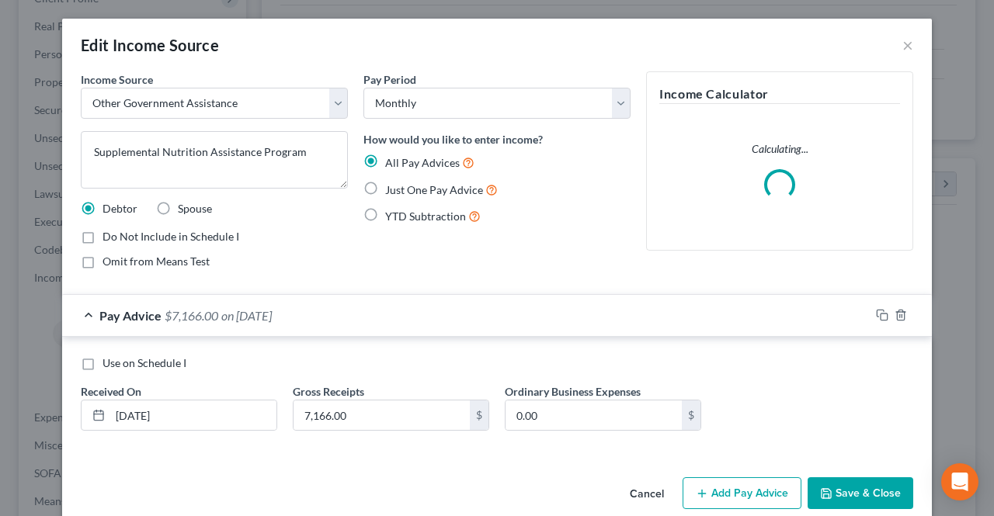
click at [321, 330] on div "Pay Advice $7,166.00 on 08/25/2025" at bounding box center [465, 315] width 807 height 41
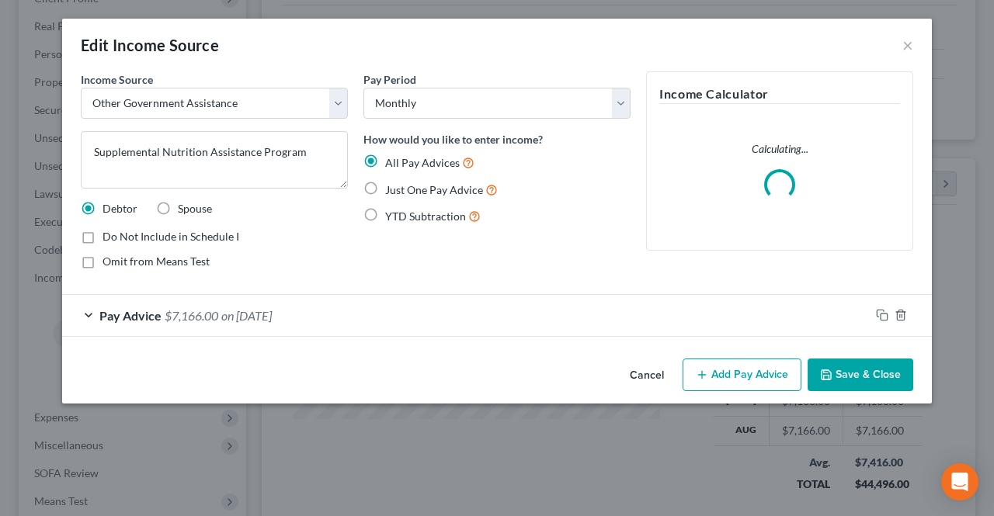
click at [218, 308] on span "$7,166.00" at bounding box center [192, 315] width 54 height 15
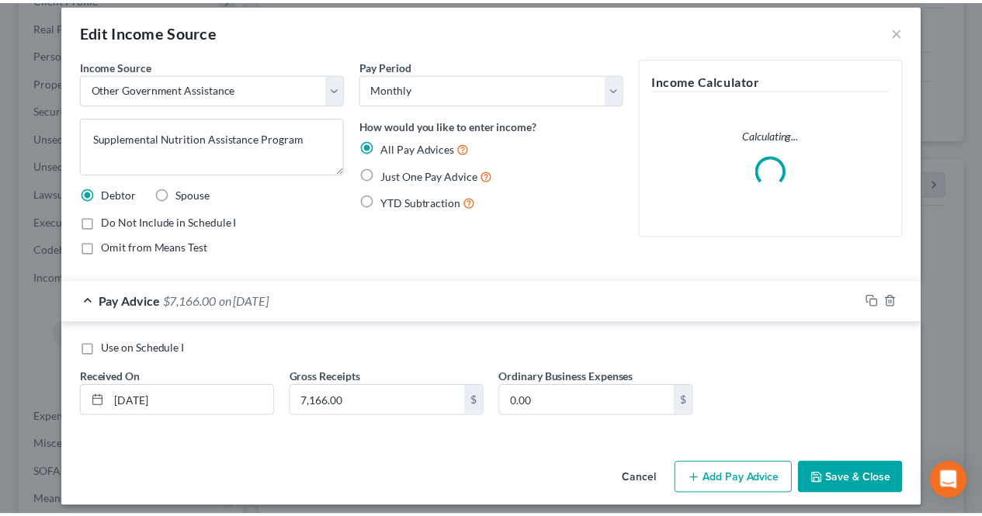
scroll to position [22, 0]
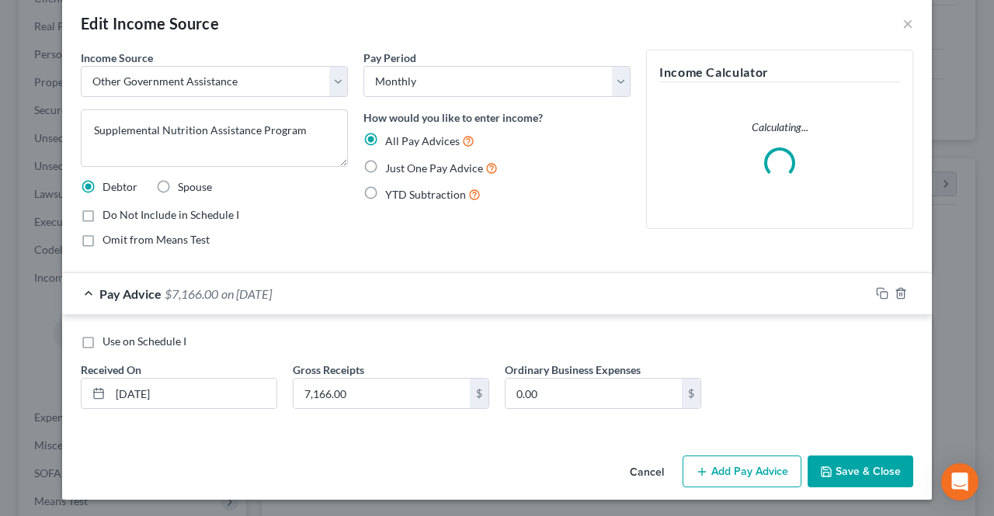
click at [863, 465] on button "Save & Close" at bounding box center [860, 472] width 106 height 33
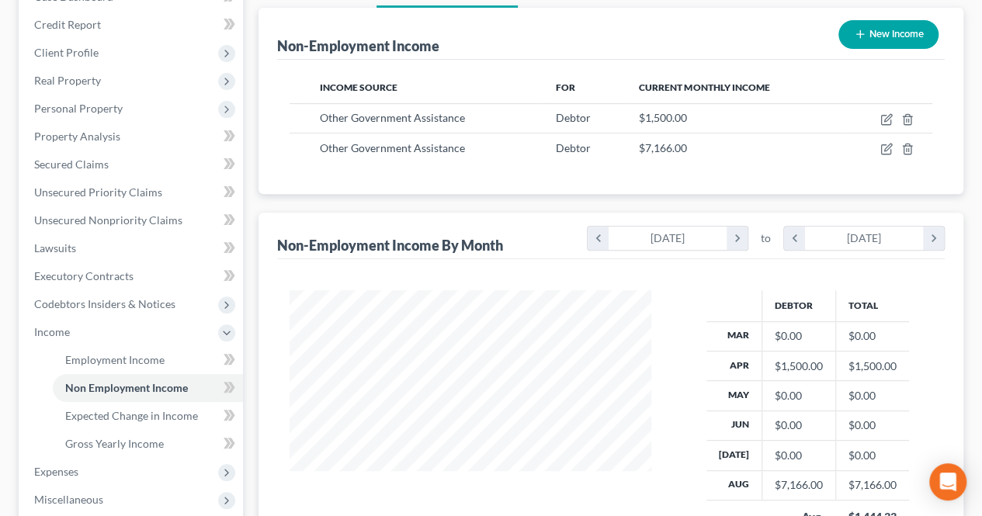
scroll to position [155, 0]
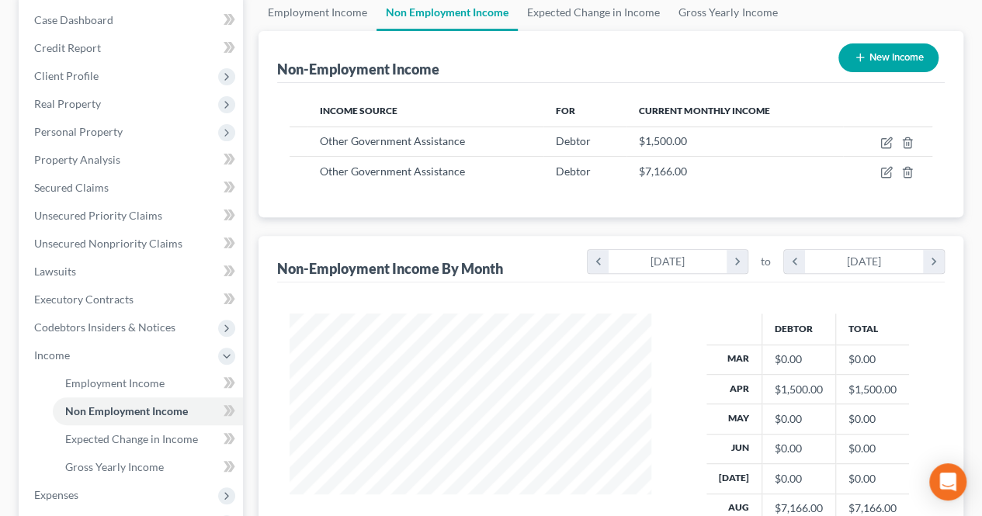
drag, startPoint x: 487, startPoint y: 210, endPoint x: 449, endPoint y: 203, distance: 38.7
click at [449, 203] on div "Income Source For Current Monthly Income Other Government Assistance Debtor $1,…" at bounding box center [611, 150] width 668 height 134
